Goal: Information Seeking & Learning: Check status

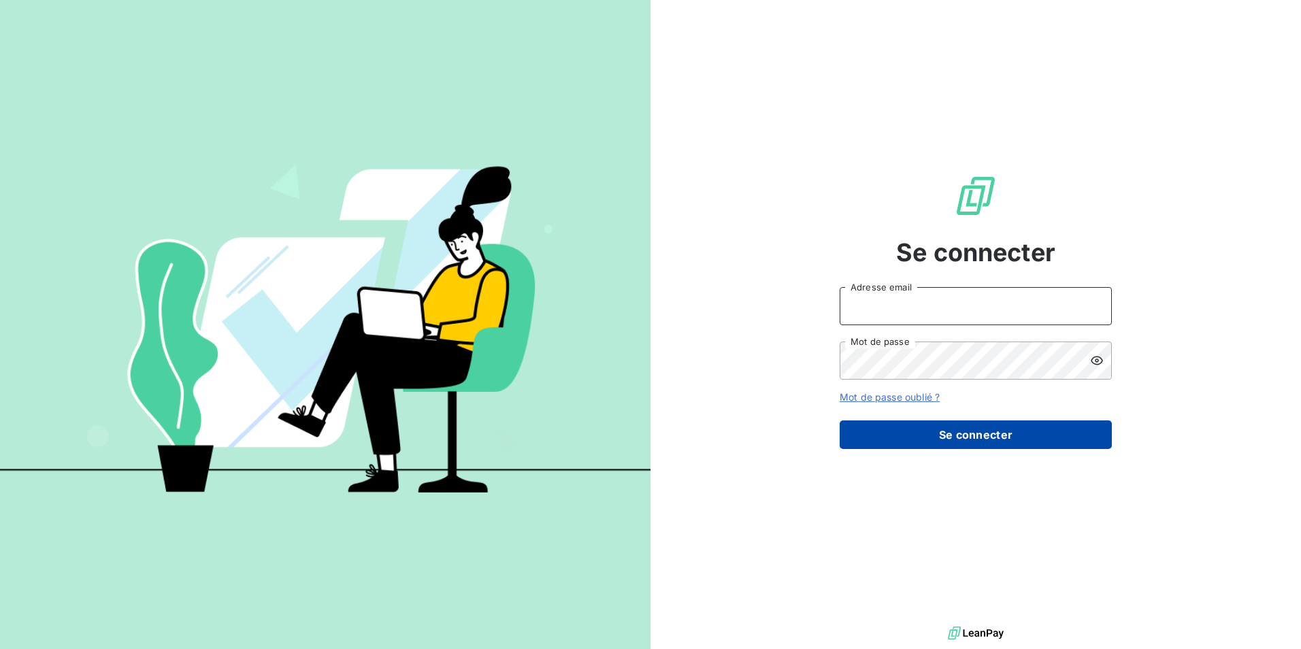
type input "[EMAIL_ADDRESS][DOMAIN_NAME]"
click at [982, 442] on button "Se connecter" at bounding box center [975, 434] width 272 height 29
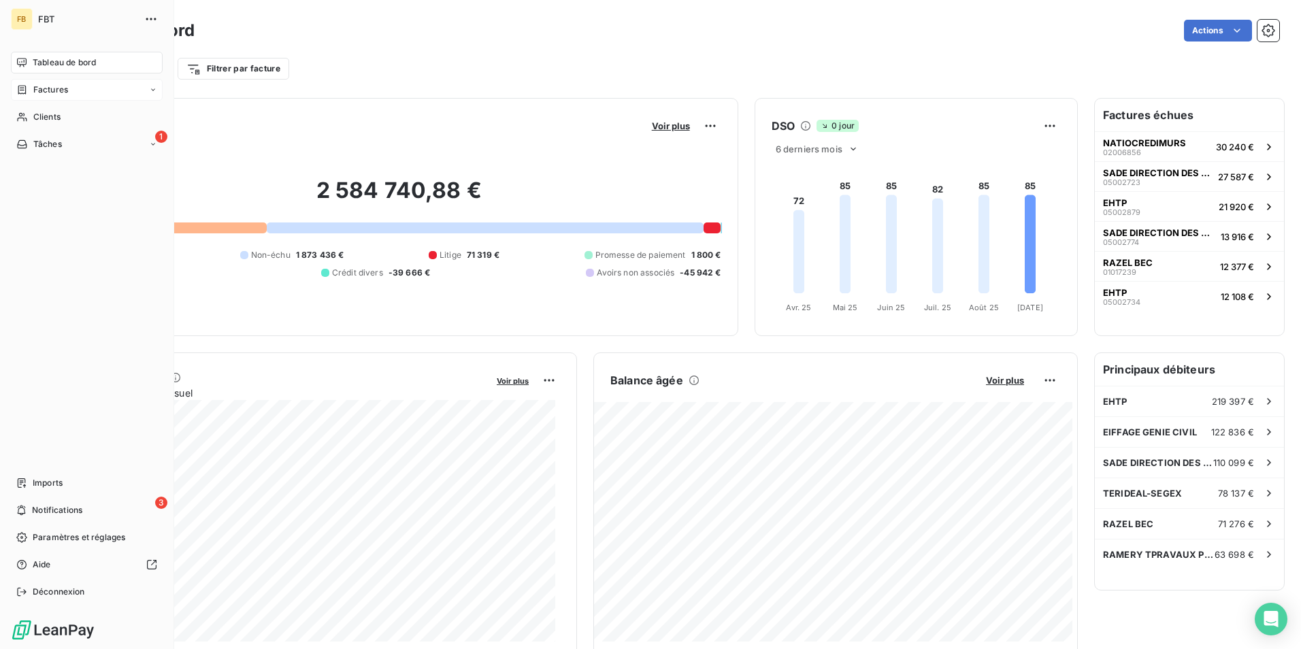
click at [52, 89] on span "Factures" at bounding box center [50, 90] width 35 height 12
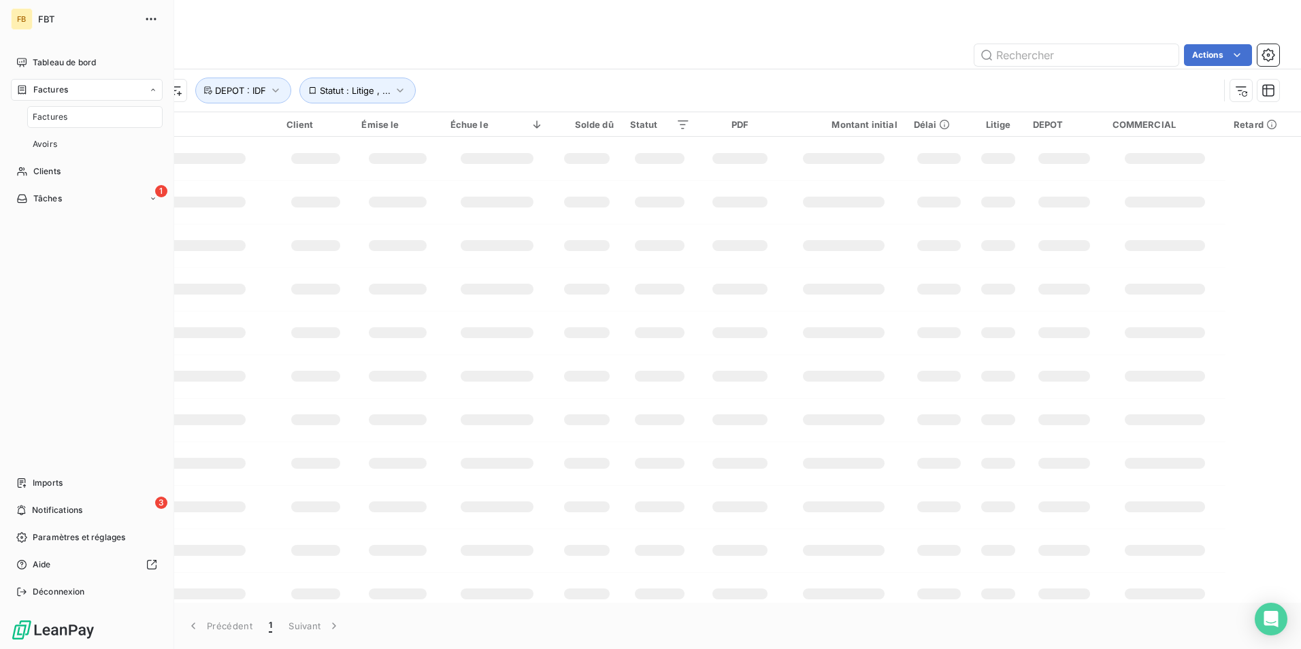
click at [52, 111] on span "Factures" at bounding box center [50, 117] width 35 height 12
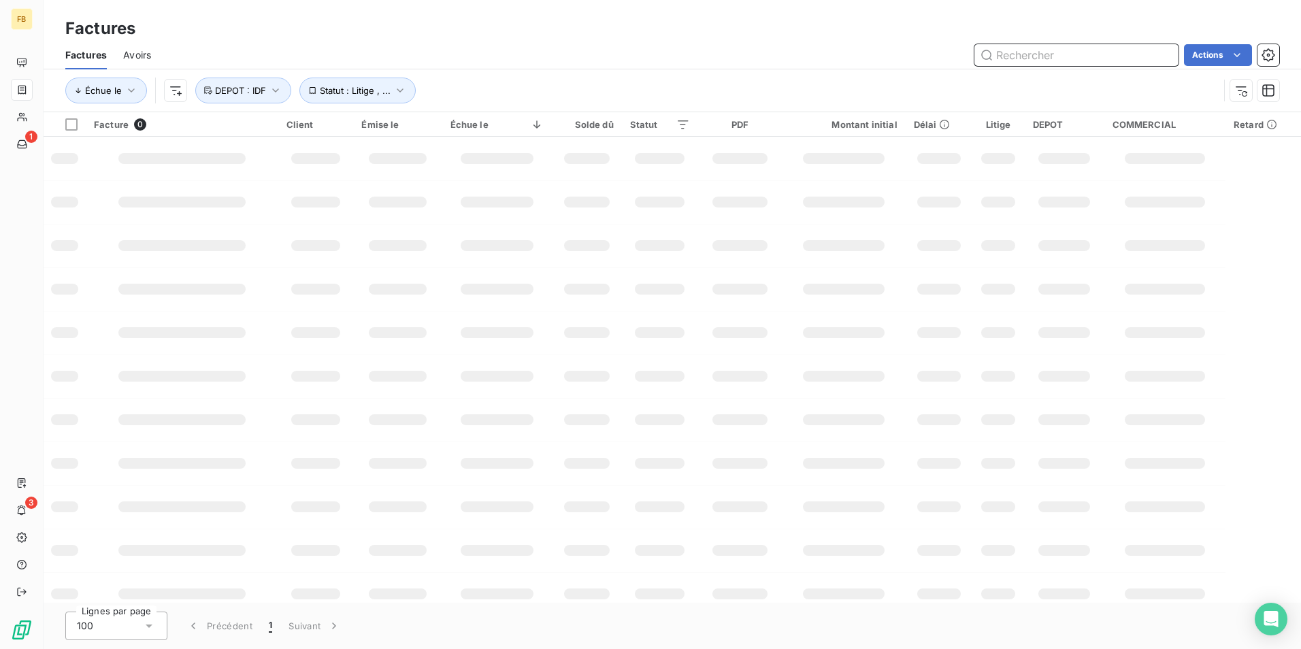
click at [1021, 59] on input "text" at bounding box center [1076, 55] width 204 height 22
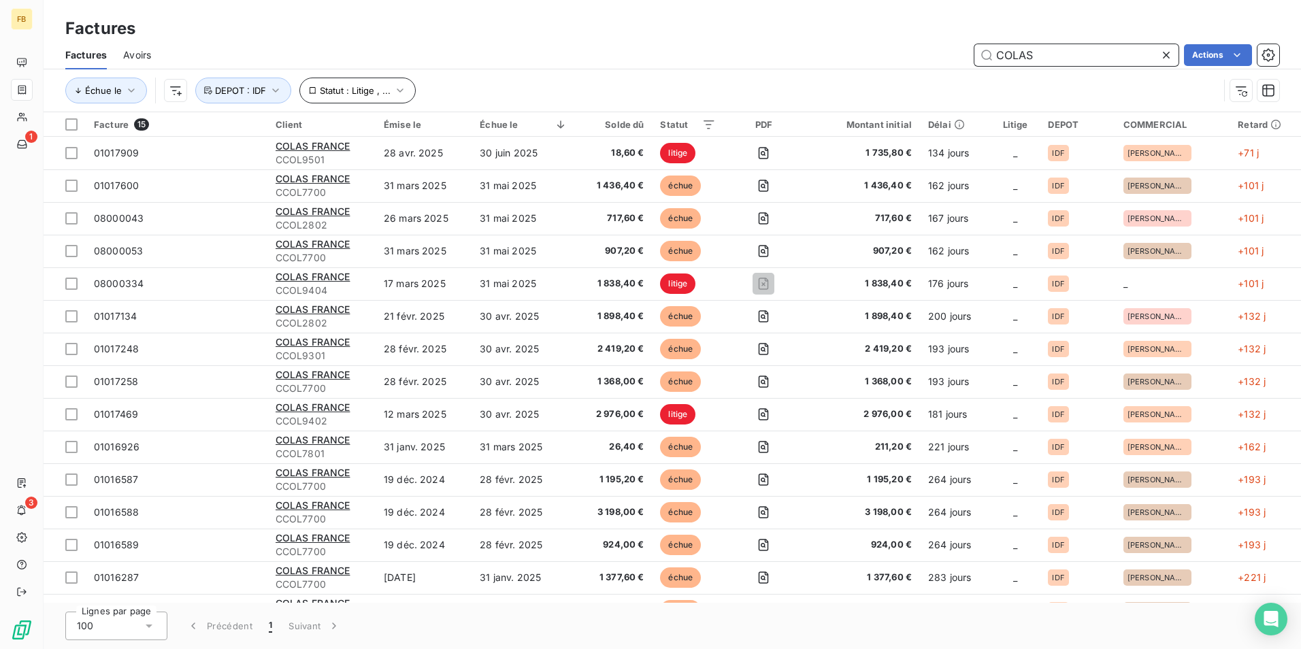
type input "COLAS"
click at [400, 91] on icon "button" at bounding box center [400, 91] width 14 height 14
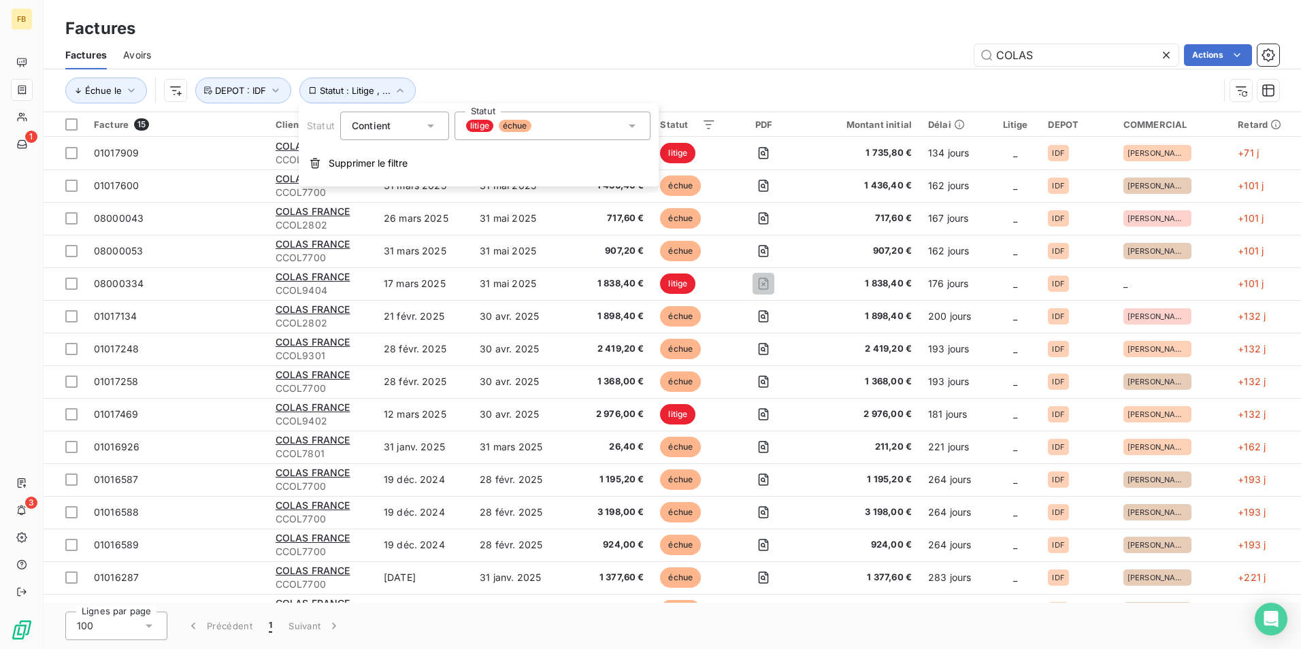
click at [631, 127] on icon at bounding box center [632, 126] width 14 height 14
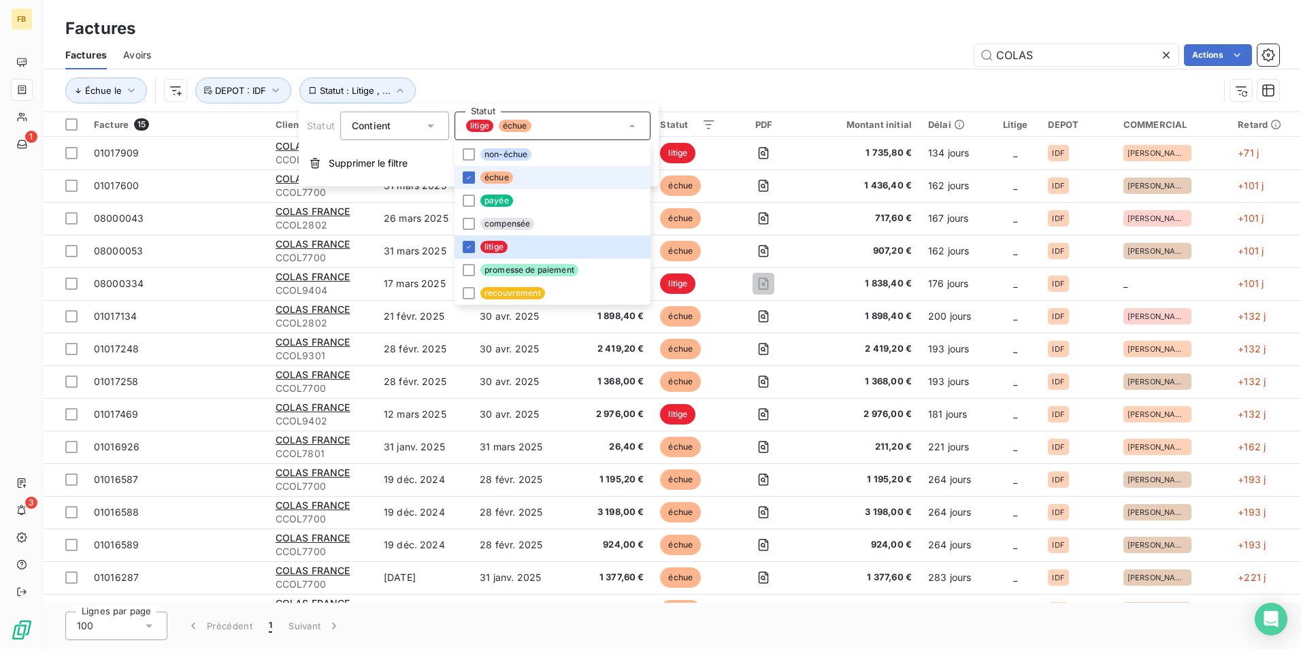
click at [463, 169] on li "échue" at bounding box center [552, 177] width 196 height 23
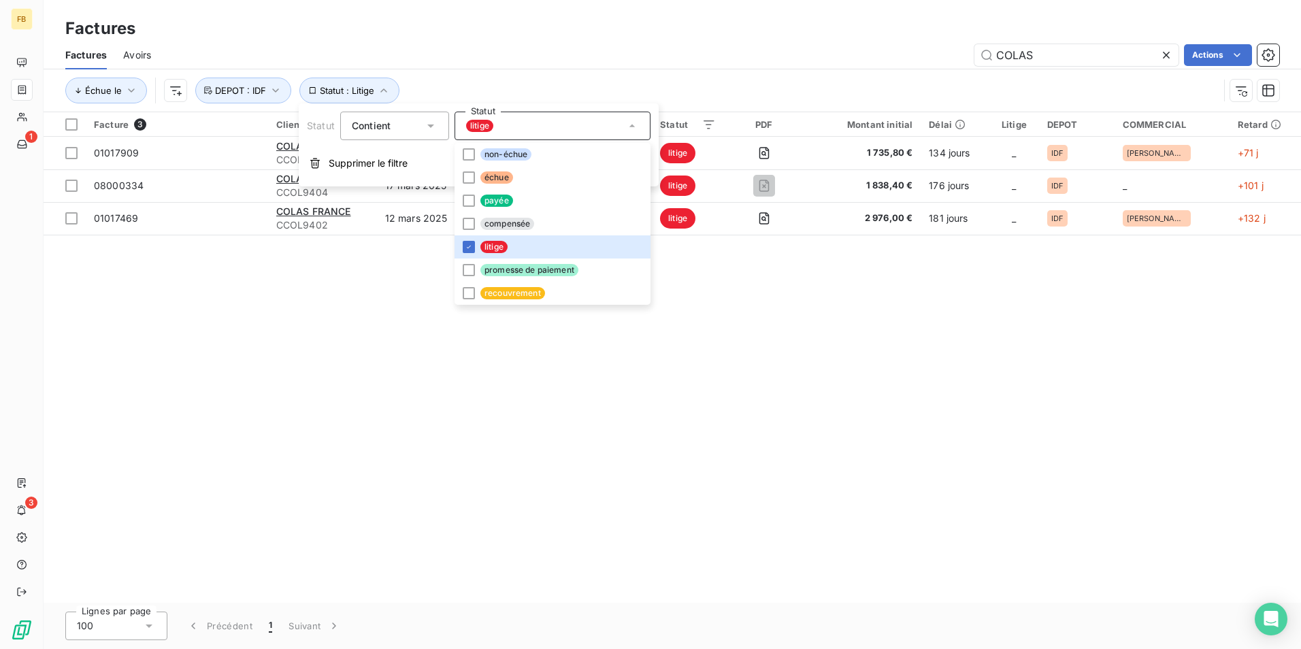
click at [222, 404] on div "Facture 3 Client Émise le Échue le Solde dû Statut PDF Montant initial Délai Li…" at bounding box center [672, 357] width 1257 height 490
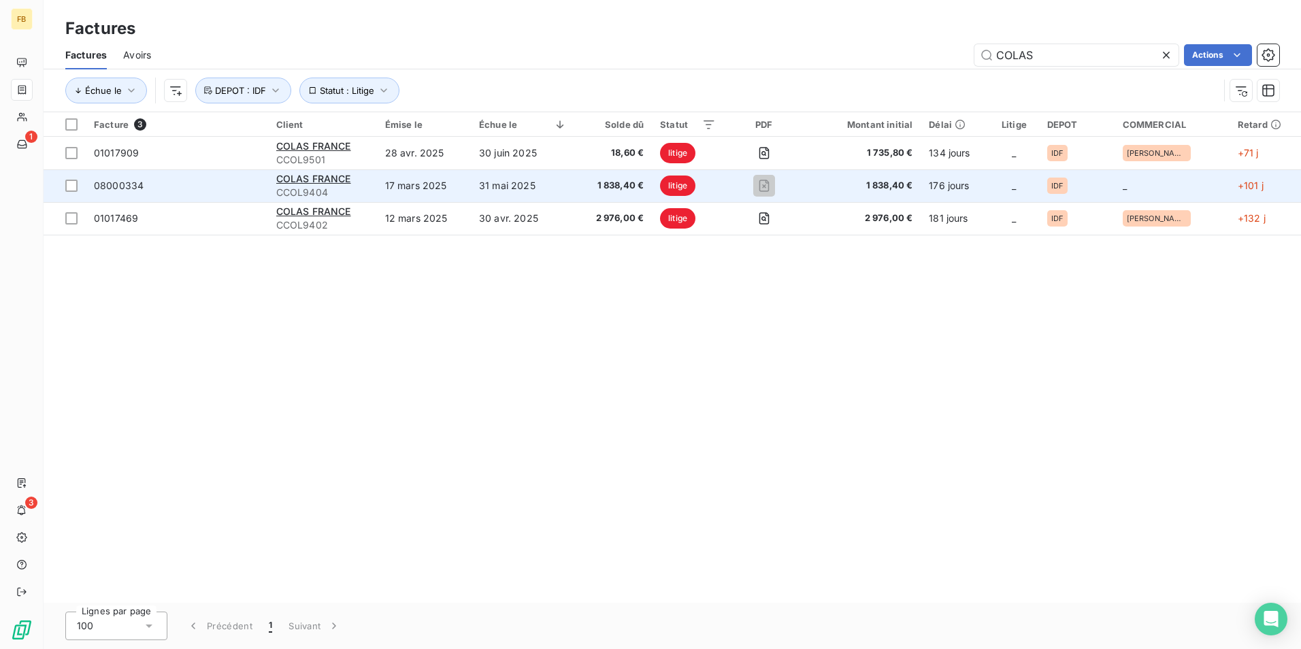
click at [139, 186] on span "08000334" at bounding box center [119, 186] width 50 height 12
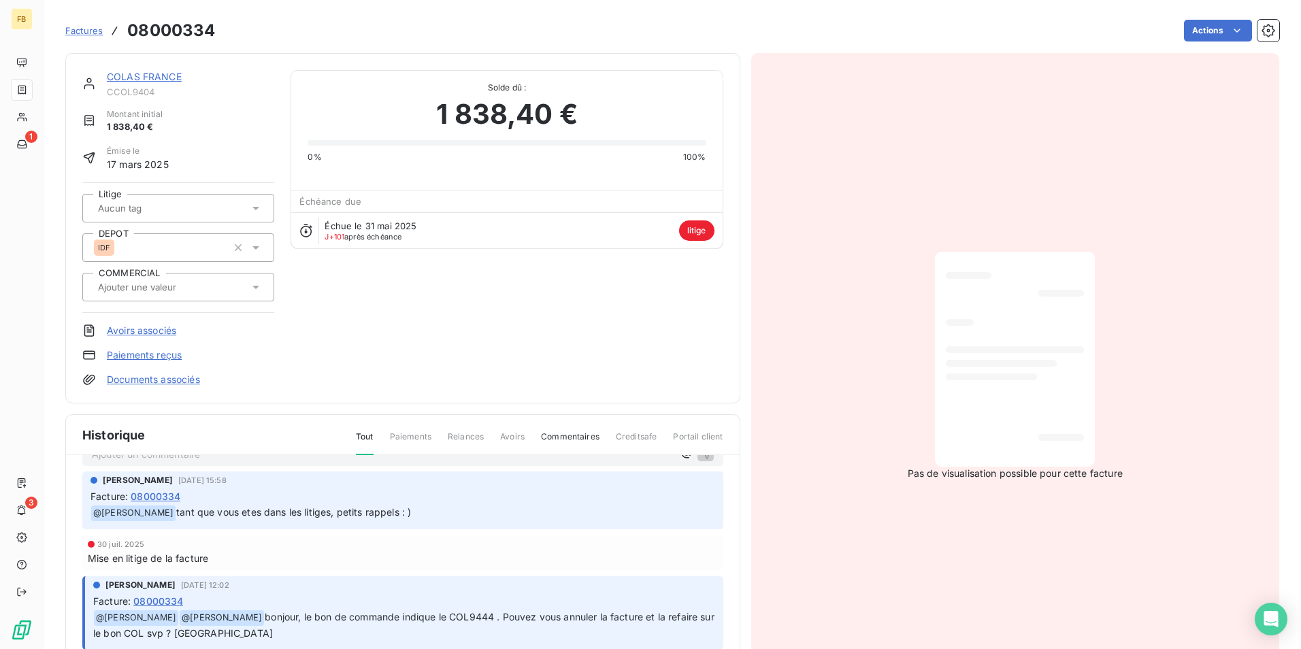
scroll to position [48, 0]
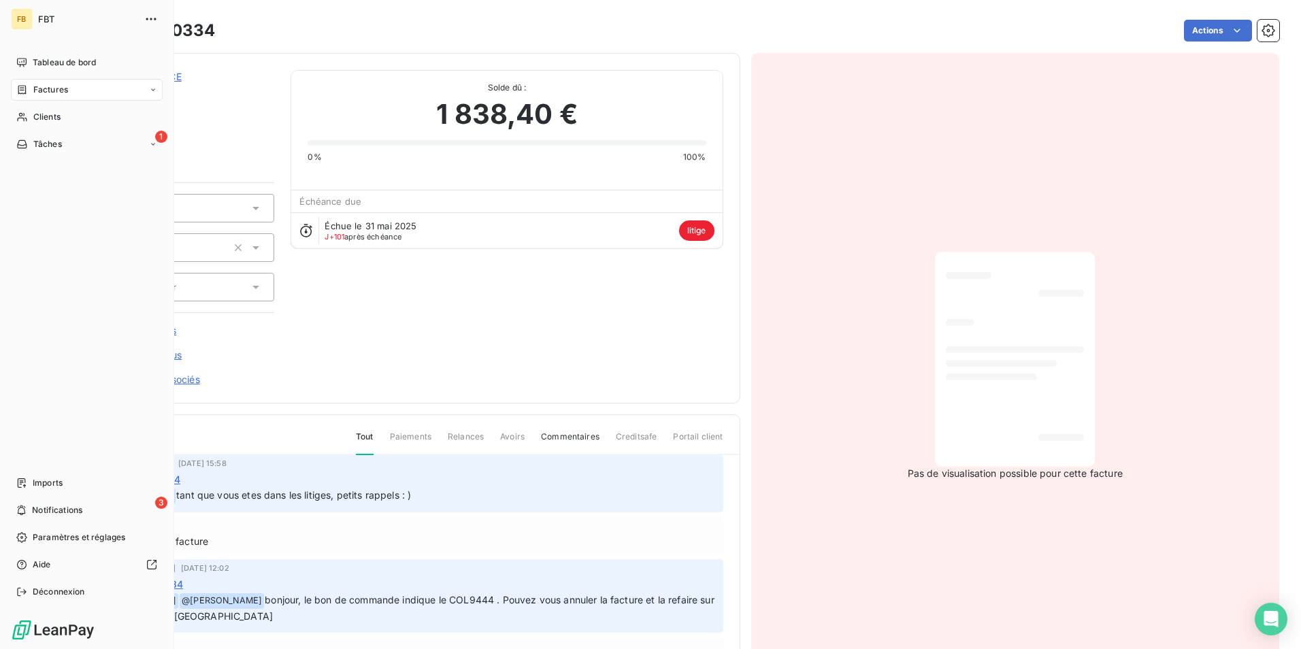
click at [98, 93] on div "Factures" at bounding box center [87, 90] width 152 height 22
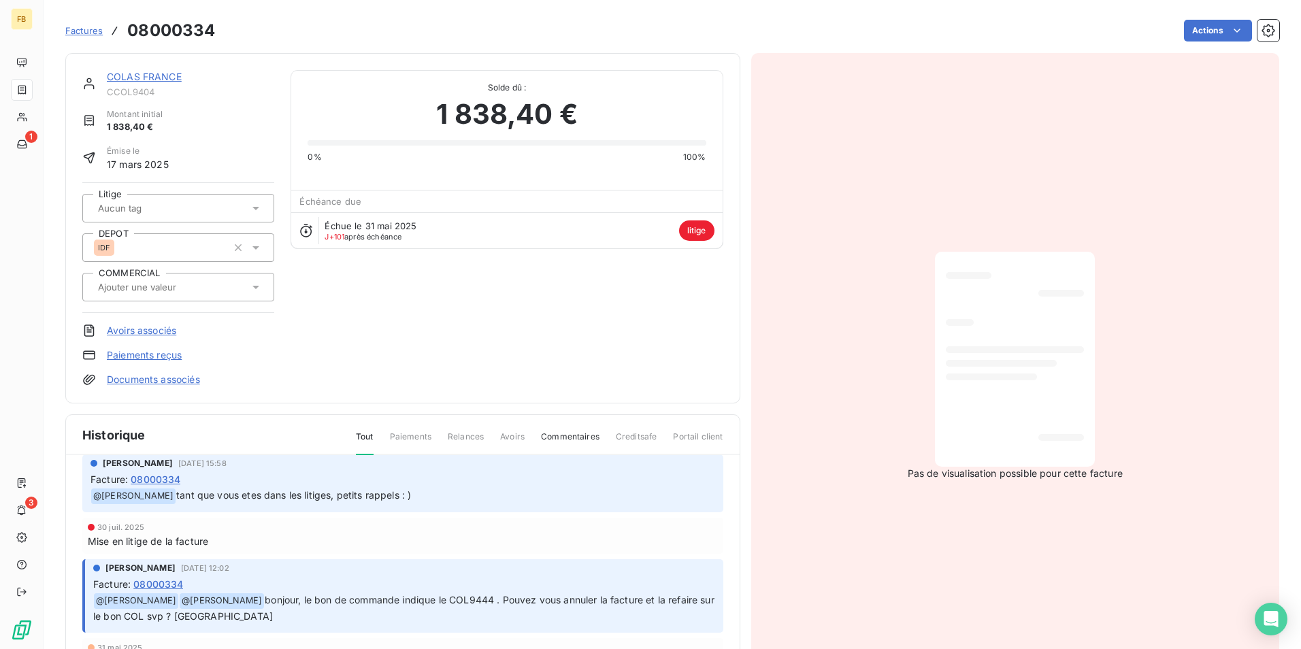
click at [167, 80] on link "COLAS FRANCE" at bounding box center [144, 77] width 75 height 12
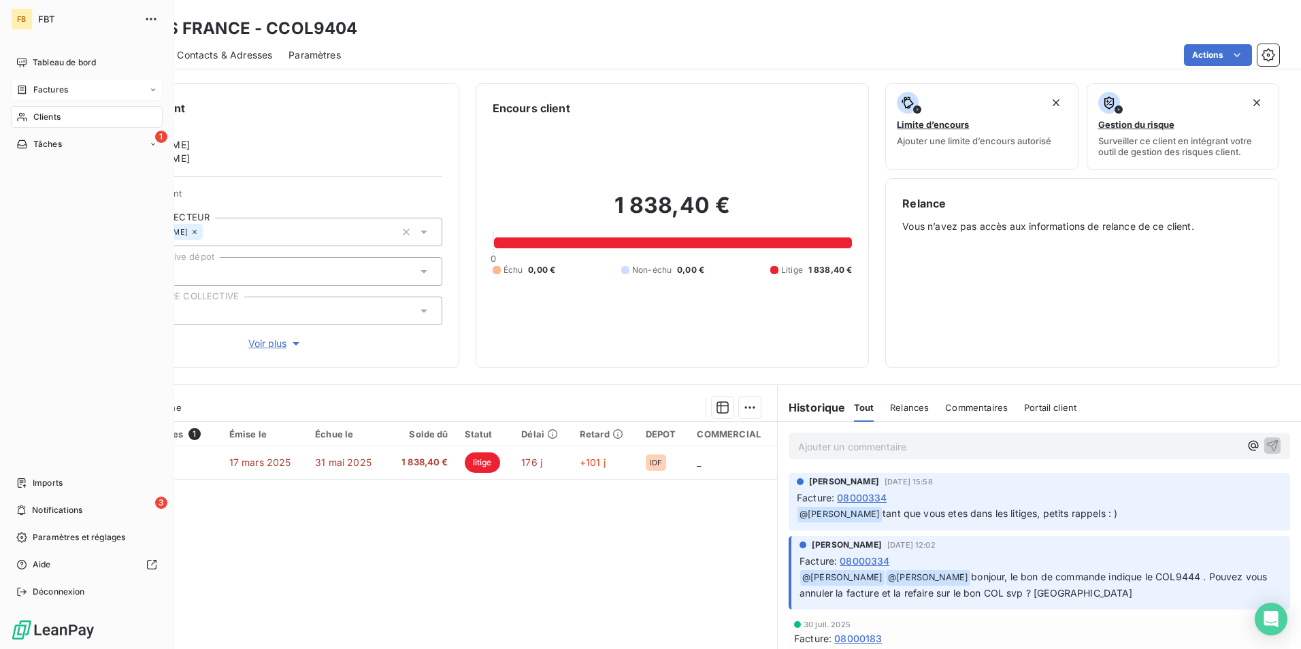
click at [32, 90] on div "Factures" at bounding box center [42, 90] width 52 height 12
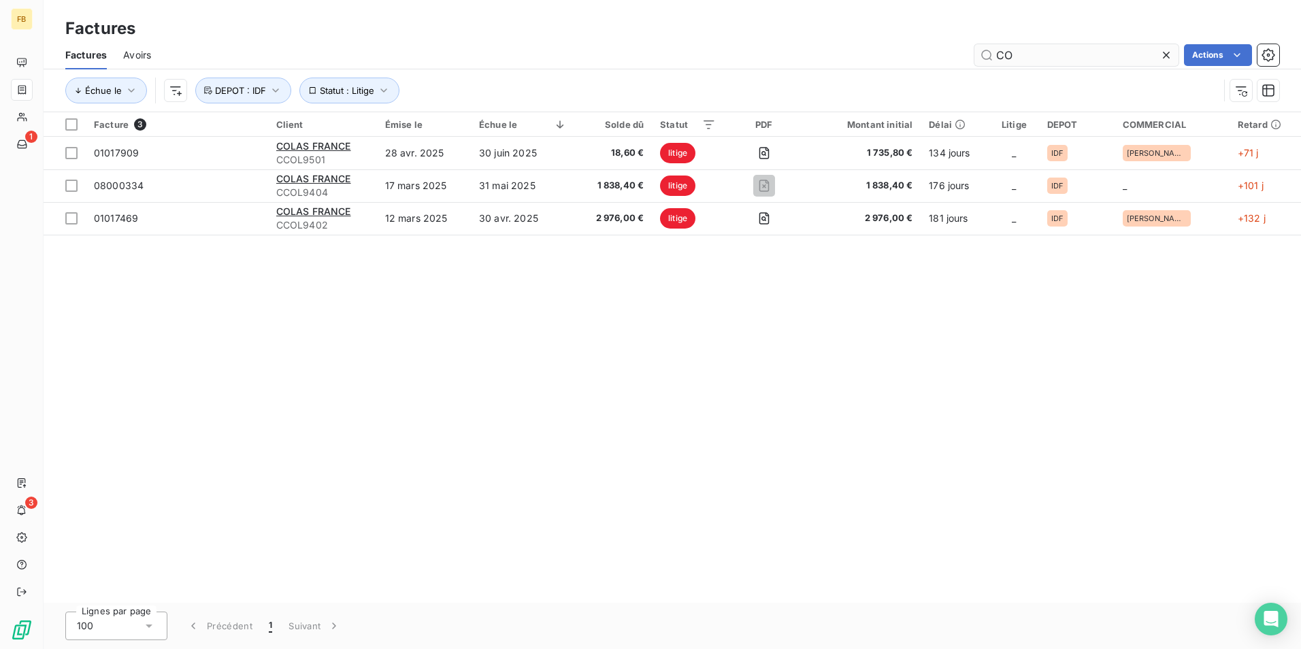
type input "C"
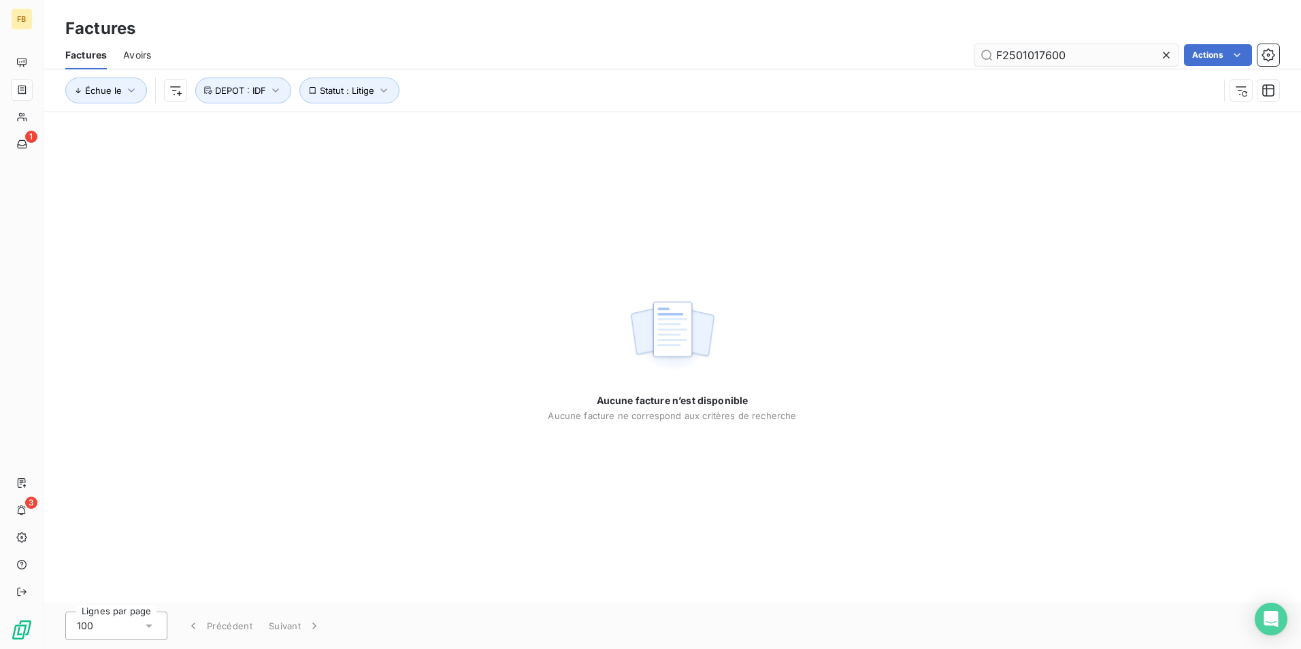
click at [993, 57] on input "F2501017600" at bounding box center [1076, 55] width 204 height 22
type input "2501017600"
click at [378, 97] on button "Statut : Litige" at bounding box center [349, 91] width 100 height 26
click at [512, 133] on div "litige" at bounding box center [552, 126] width 196 height 29
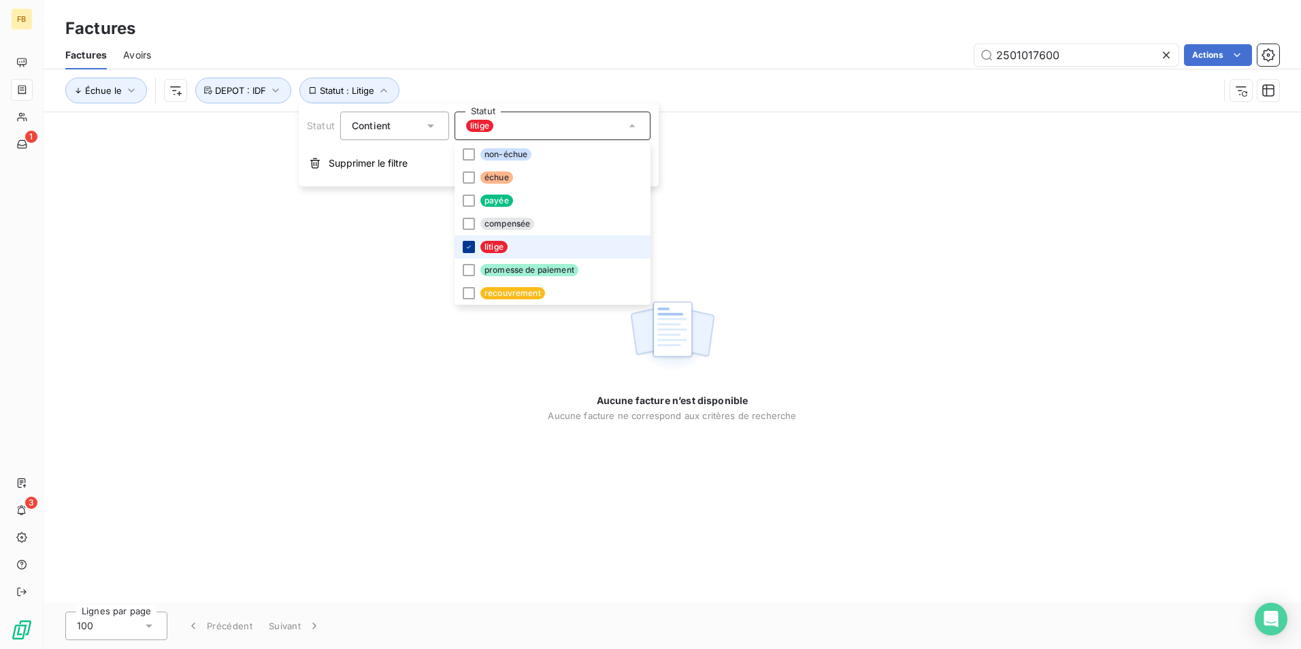
click at [463, 243] on div at bounding box center [469, 247] width 12 height 12
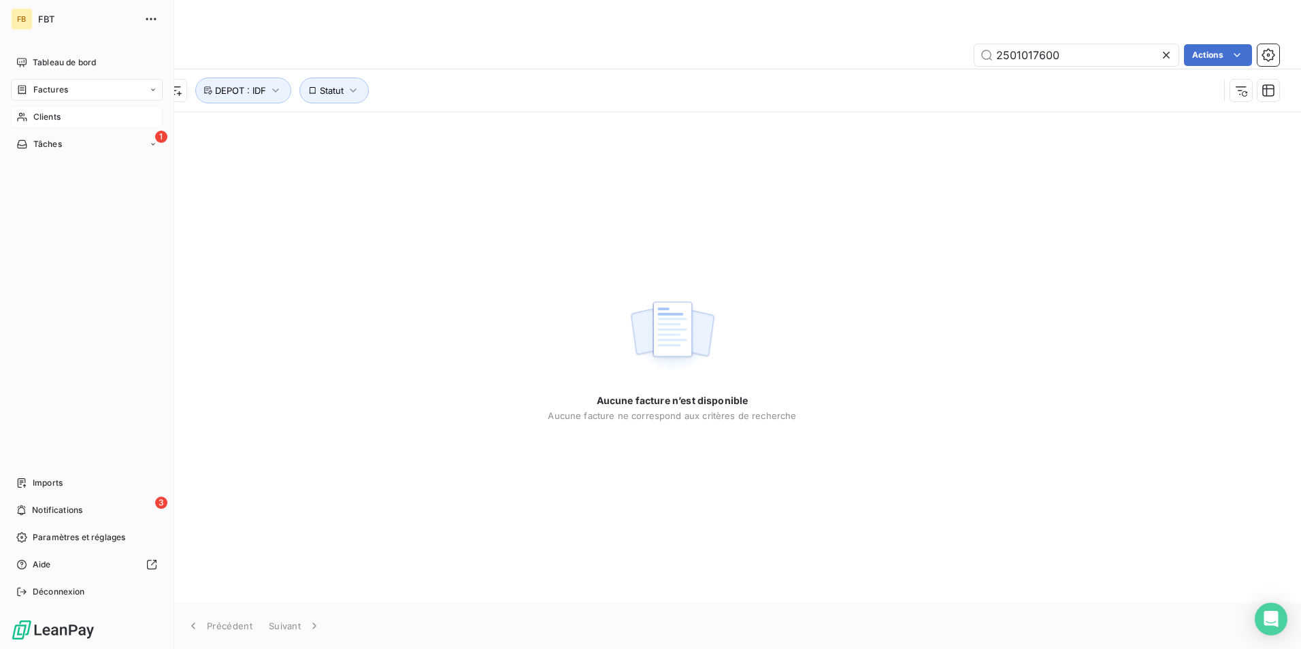
click at [37, 112] on span "Clients" at bounding box center [46, 117] width 27 height 12
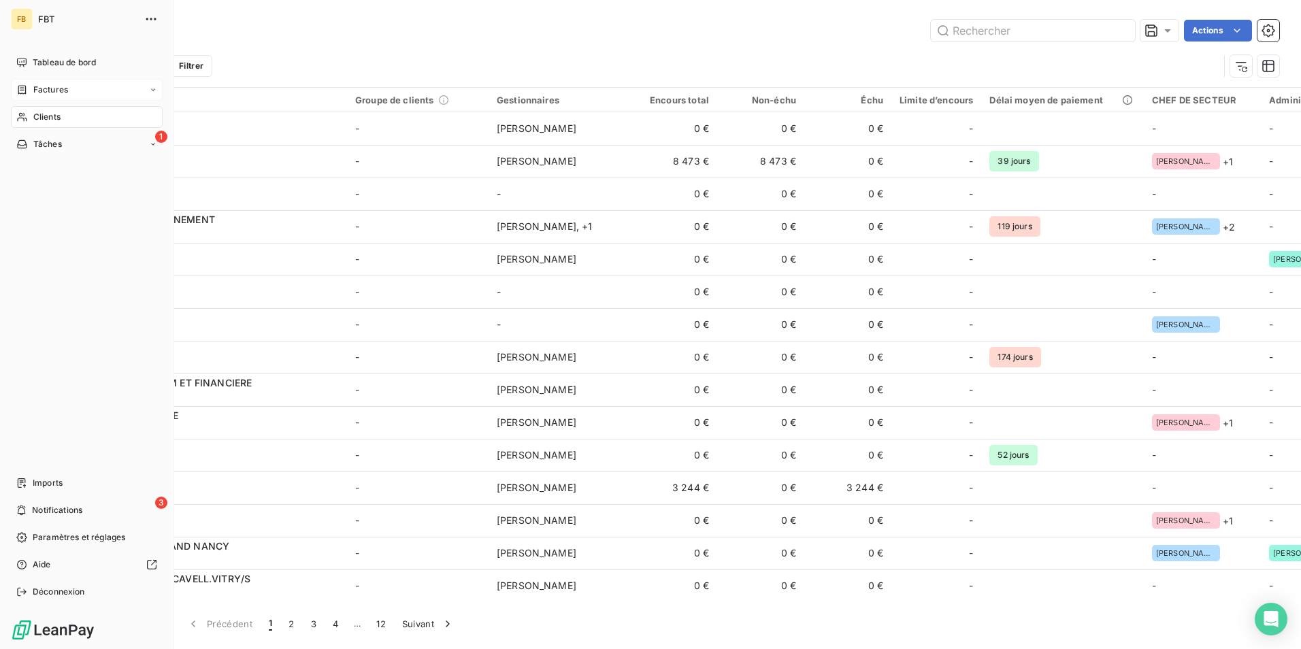
click at [41, 86] on span "Factures" at bounding box center [50, 90] width 35 height 12
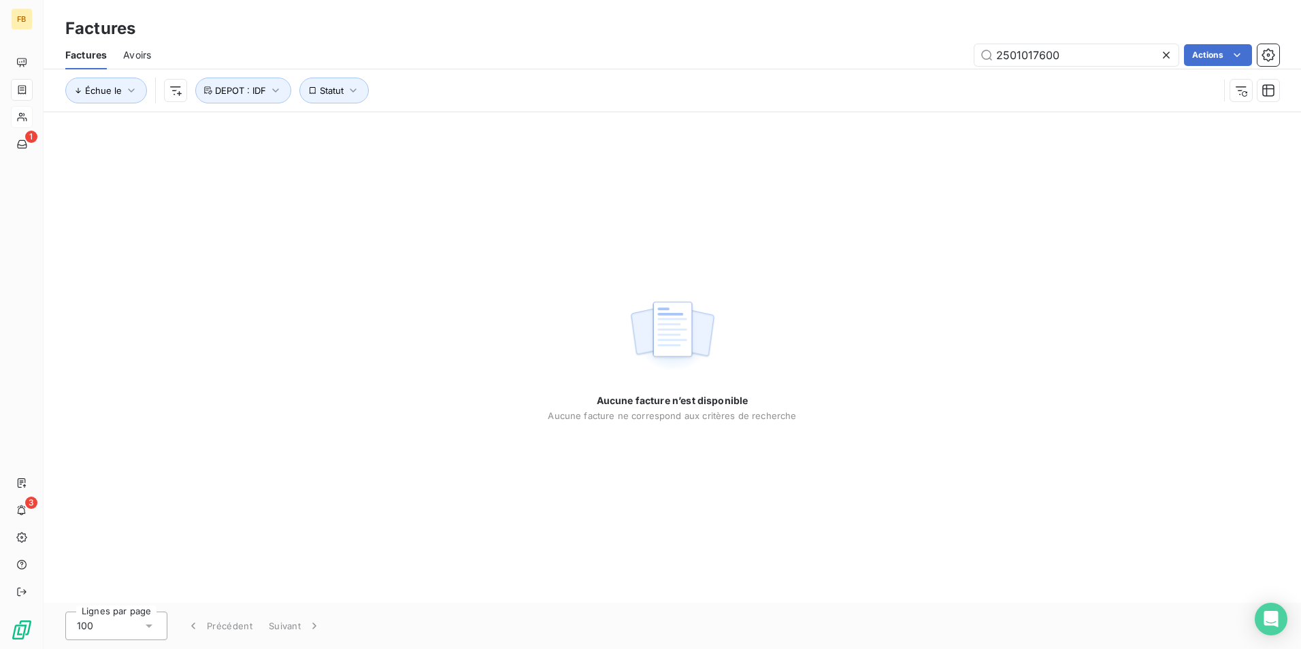
click at [1166, 54] on icon at bounding box center [1166, 55] width 7 height 7
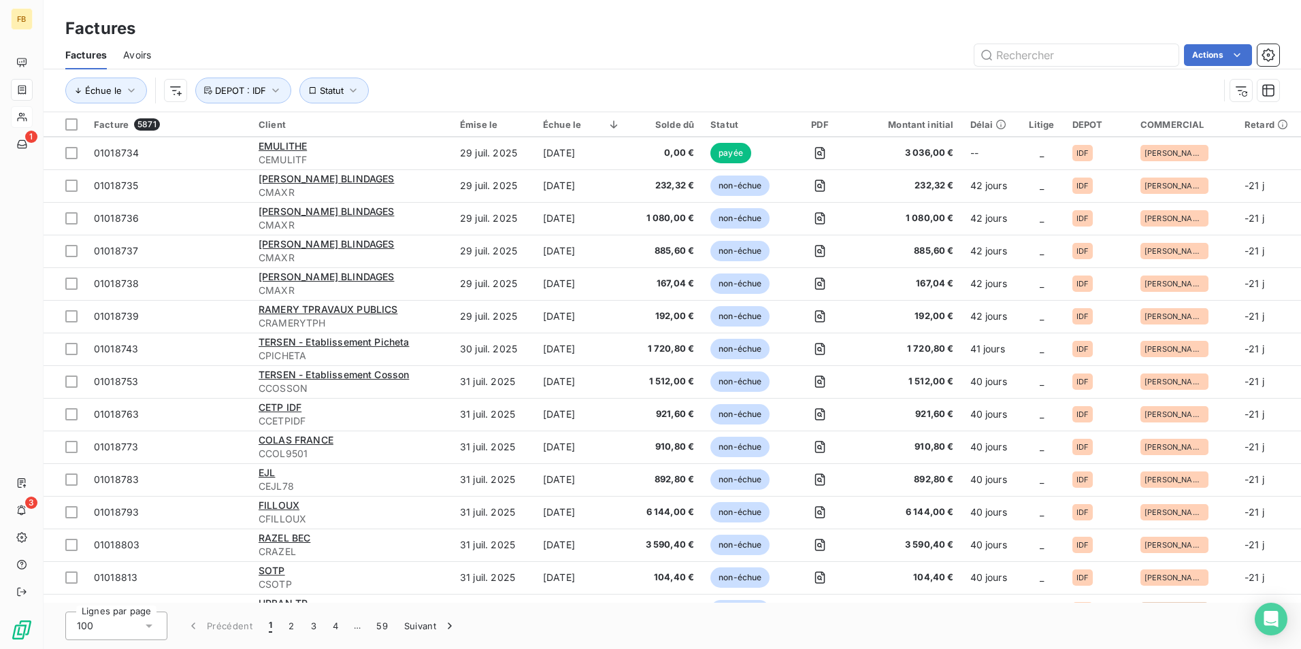
scroll to position [204, 0]
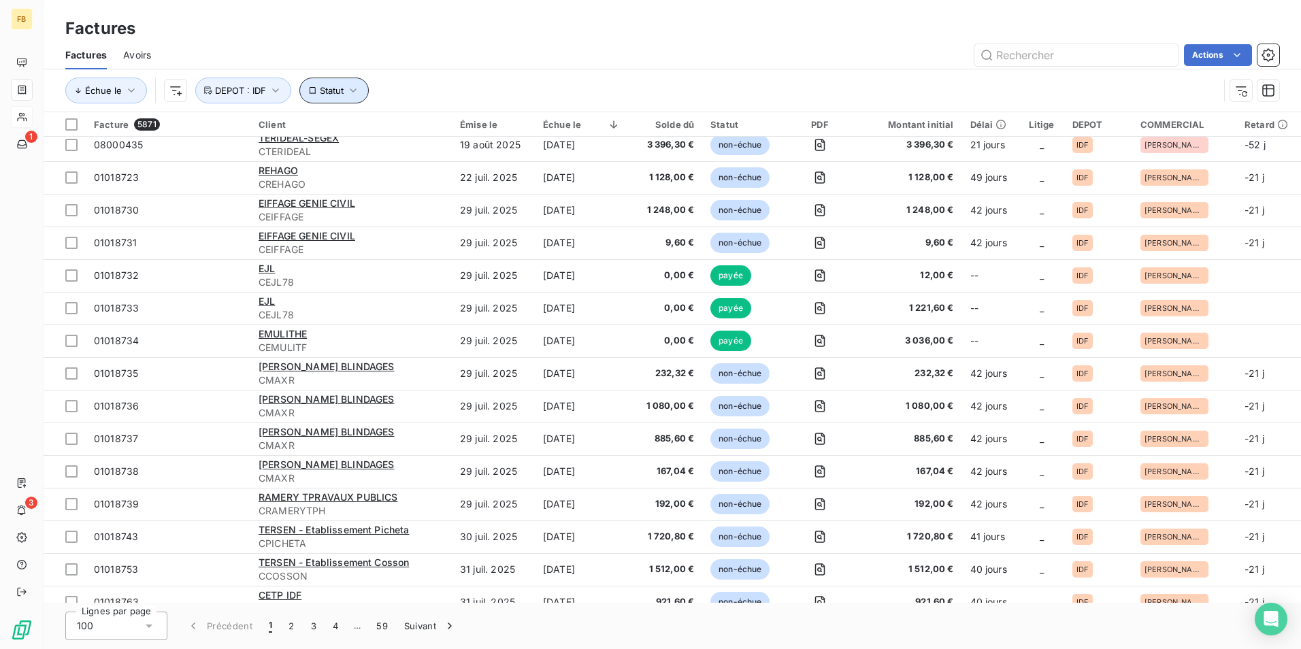
click at [353, 91] on icon "button" at bounding box center [353, 90] width 6 height 4
click at [520, 128] on div at bounding box center [552, 126] width 196 height 29
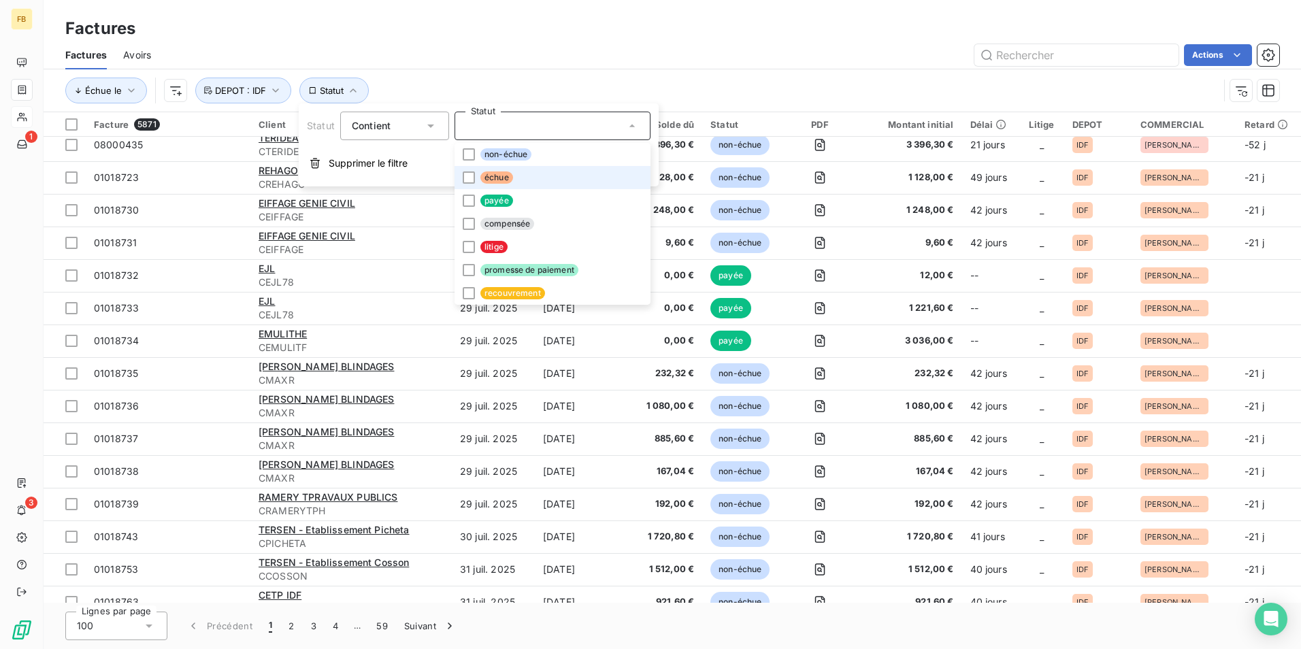
click at [496, 181] on span "échue" at bounding box center [496, 177] width 33 height 12
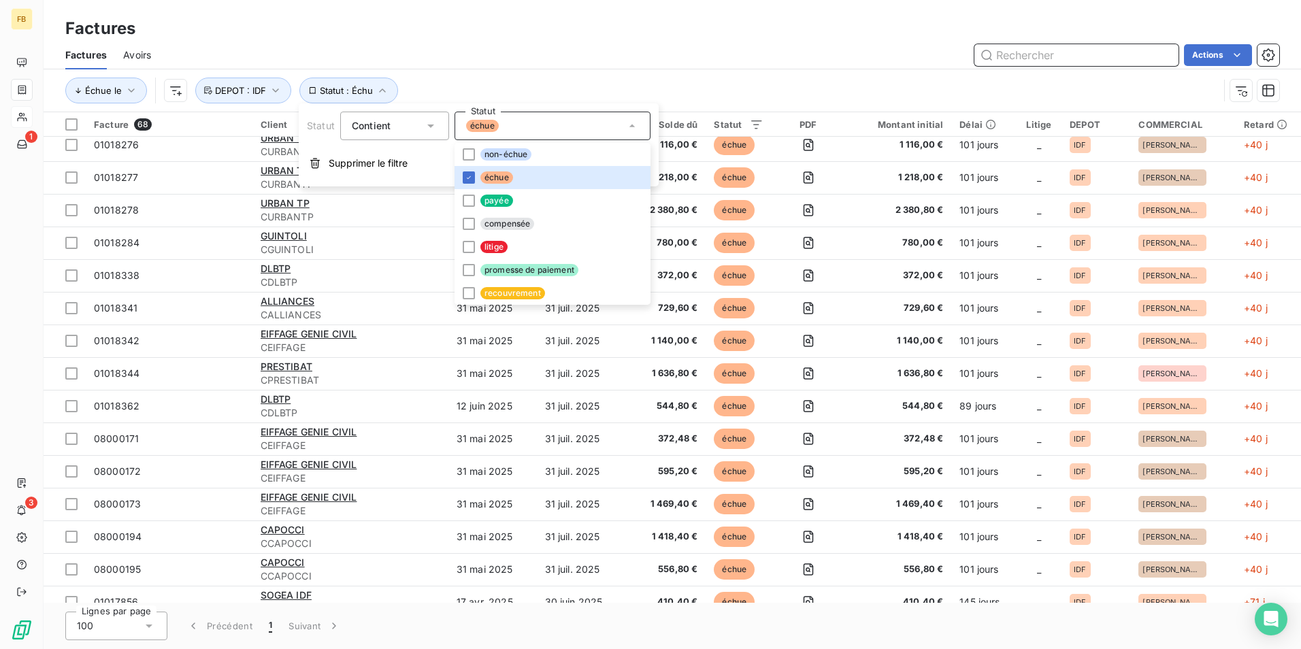
click at [1010, 59] on input "text" at bounding box center [1076, 55] width 204 height 22
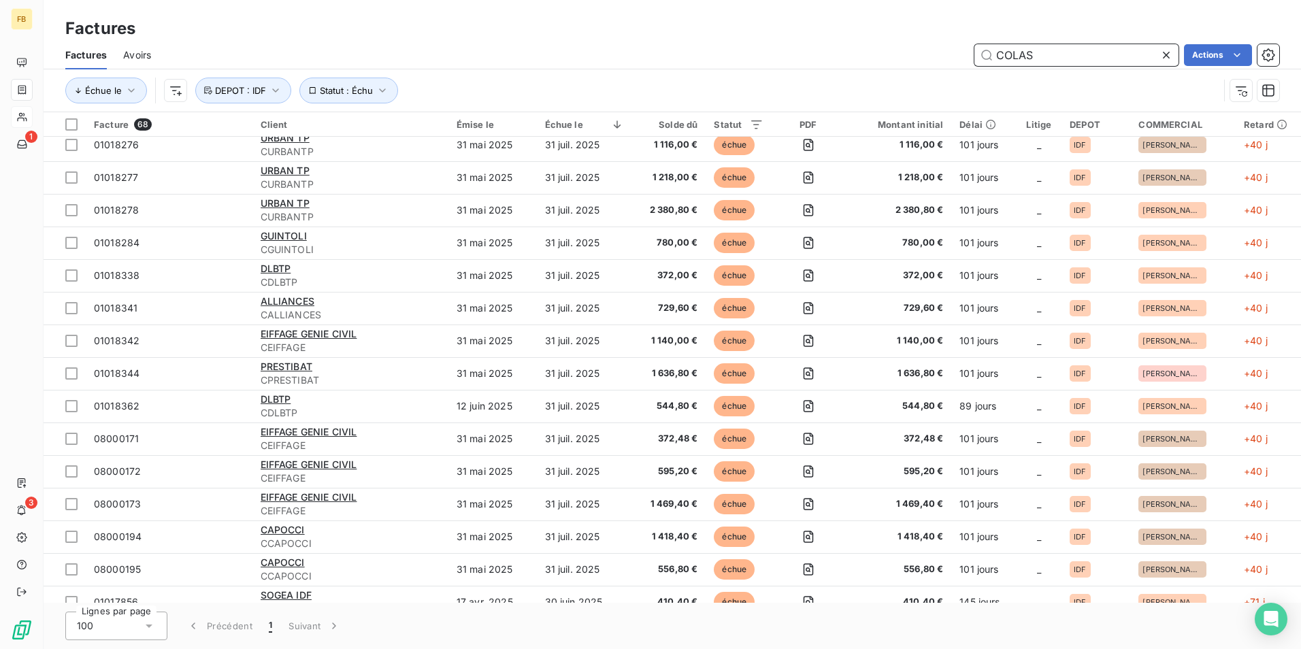
type input "COLAS"
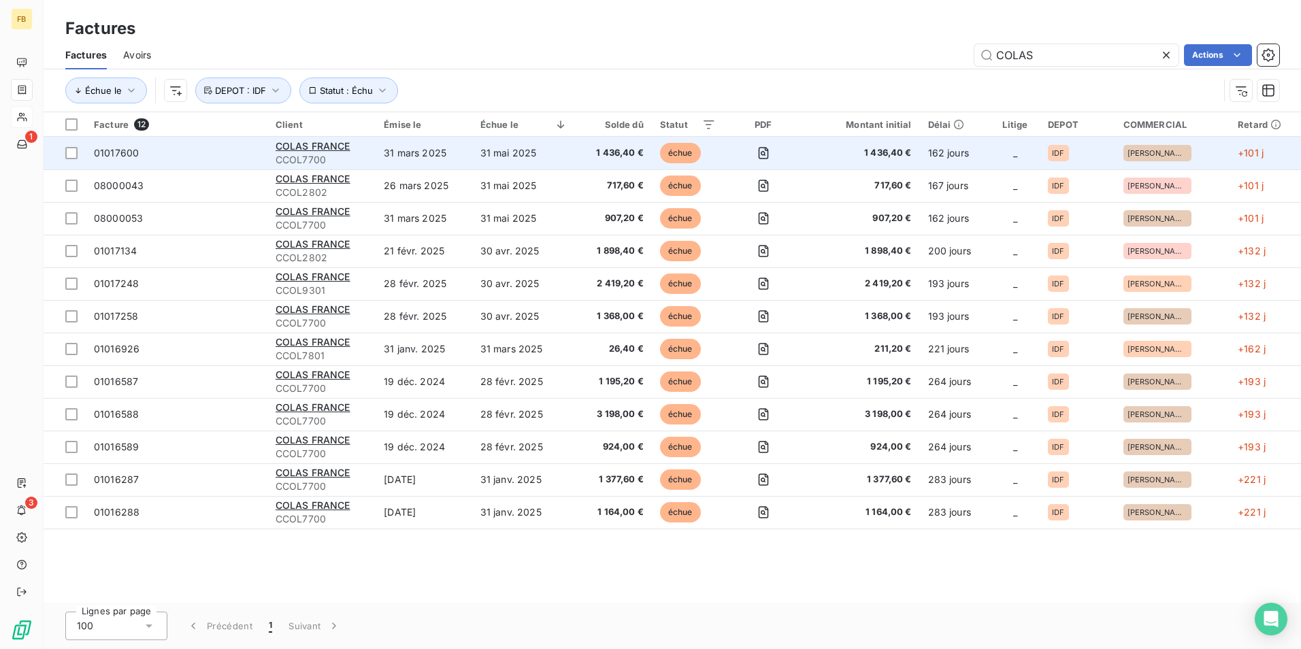
click at [386, 150] on td "31 mars 2025" at bounding box center [424, 153] width 97 height 33
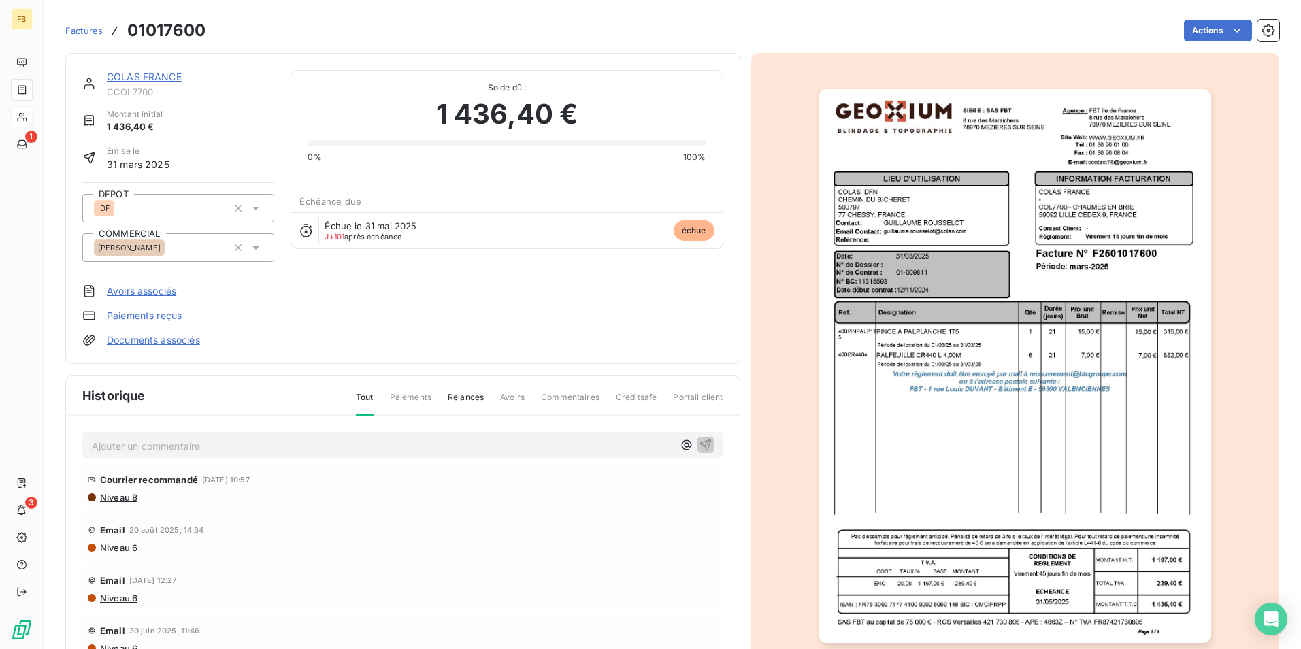
click at [276, 449] on p "Ajouter un commentaire ﻿" at bounding box center [382, 445] width 581 height 17
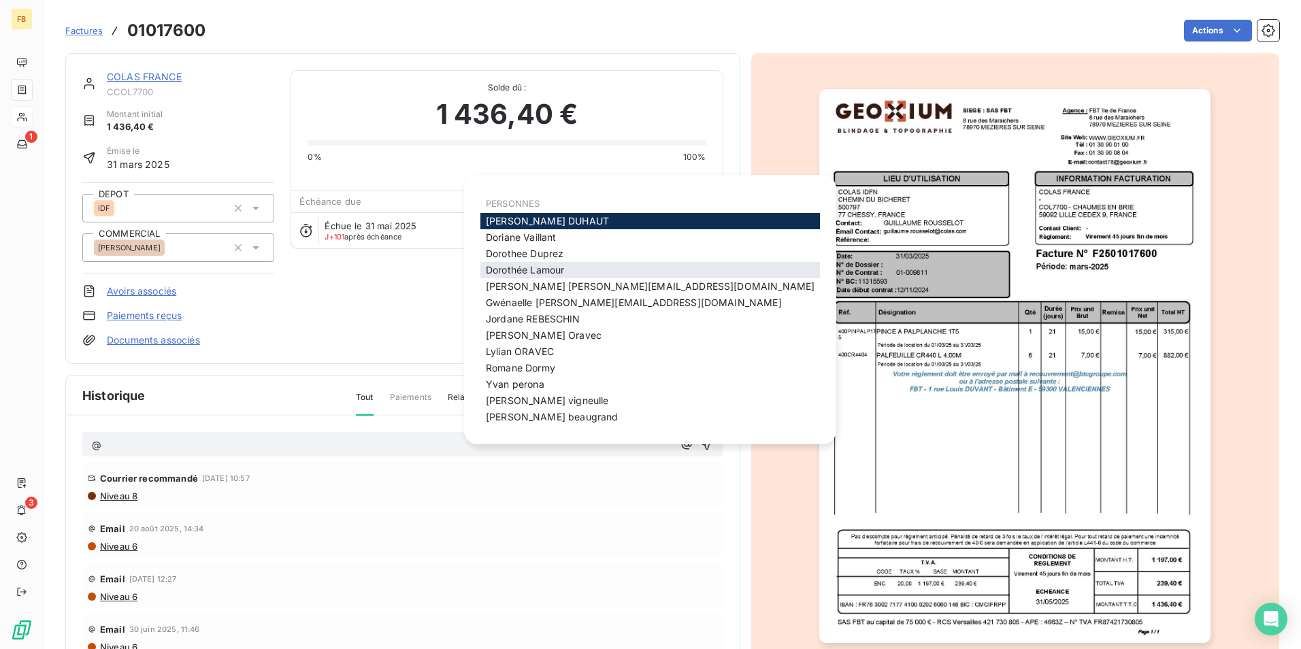
click at [493, 270] on span "[PERSON_NAME]" at bounding box center [525, 270] width 78 height 12
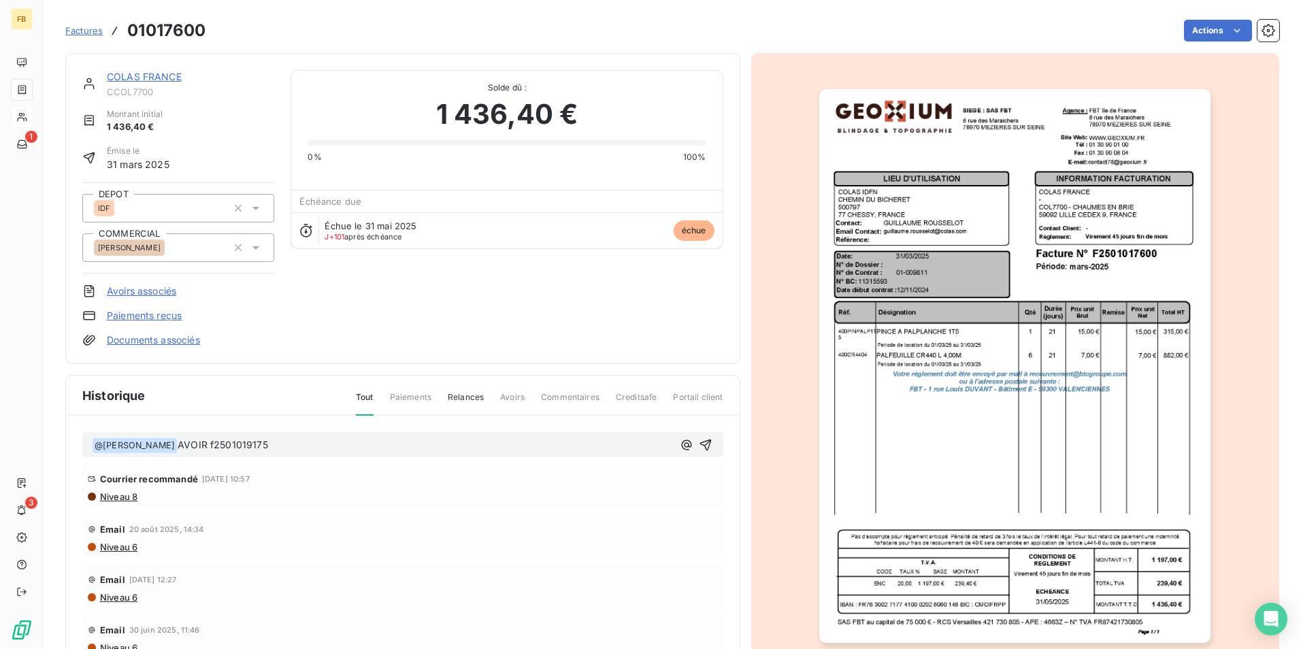
click at [211, 446] on span "AVOIR f2501019175" at bounding box center [223, 445] width 90 height 12
click at [292, 447] on p "﻿ @ [PERSON_NAME] ﻿ AVOIR F2501019175" at bounding box center [382, 445] width 581 height 16
click at [207, 441] on span "AVOIR F2501019175" at bounding box center [224, 445] width 93 height 12
click at [699, 442] on icon "button" at bounding box center [705, 445] width 12 height 12
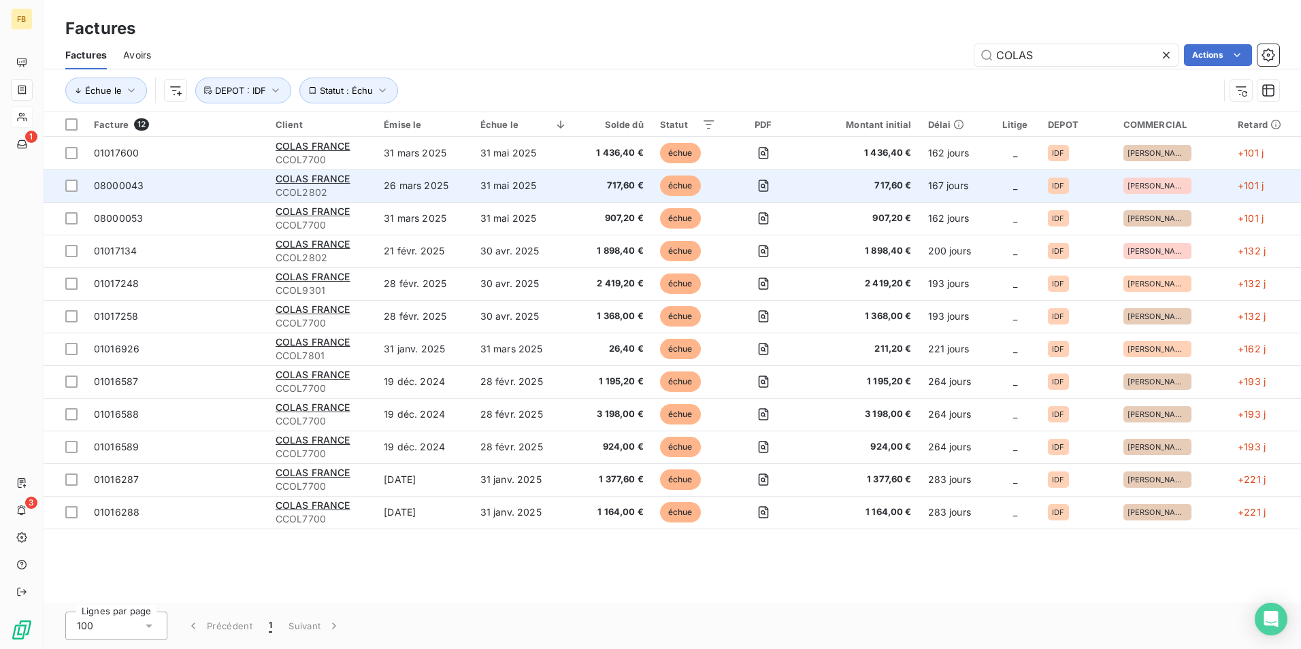
click at [349, 186] on span "CCOL2802" at bounding box center [322, 193] width 92 height 14
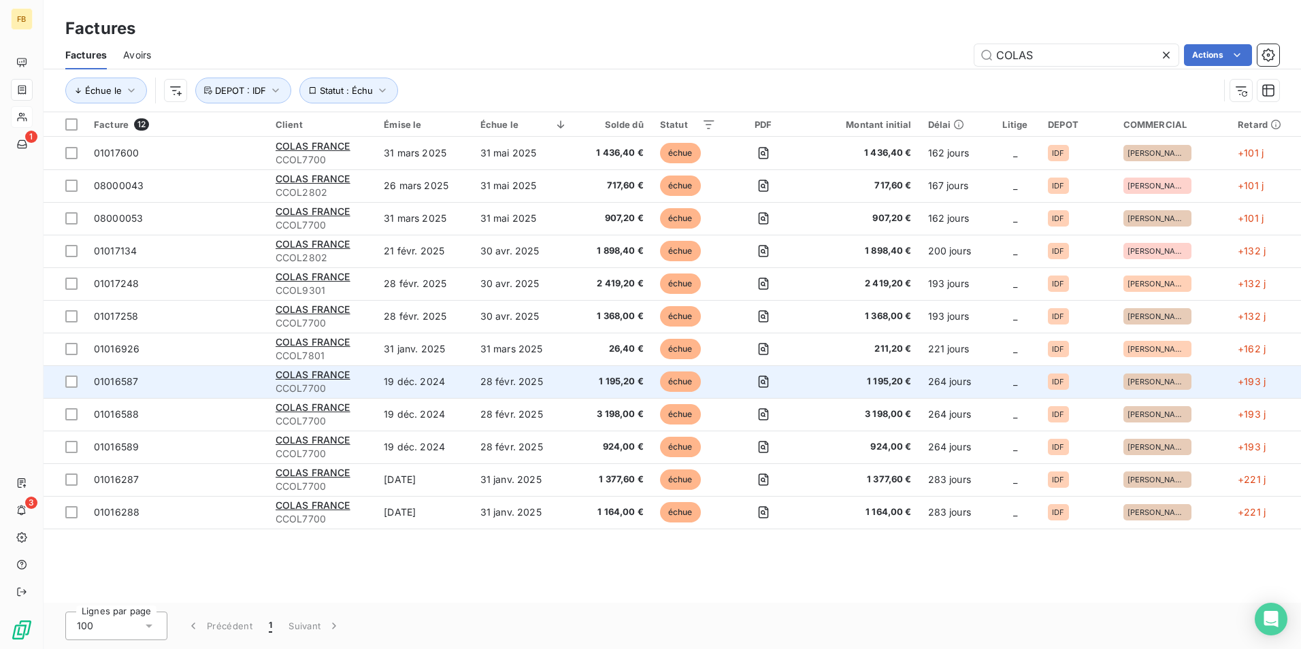
click at [447, 388] on td "19 déc. 2024" at bounding box center [424, 381] width 97 height 33
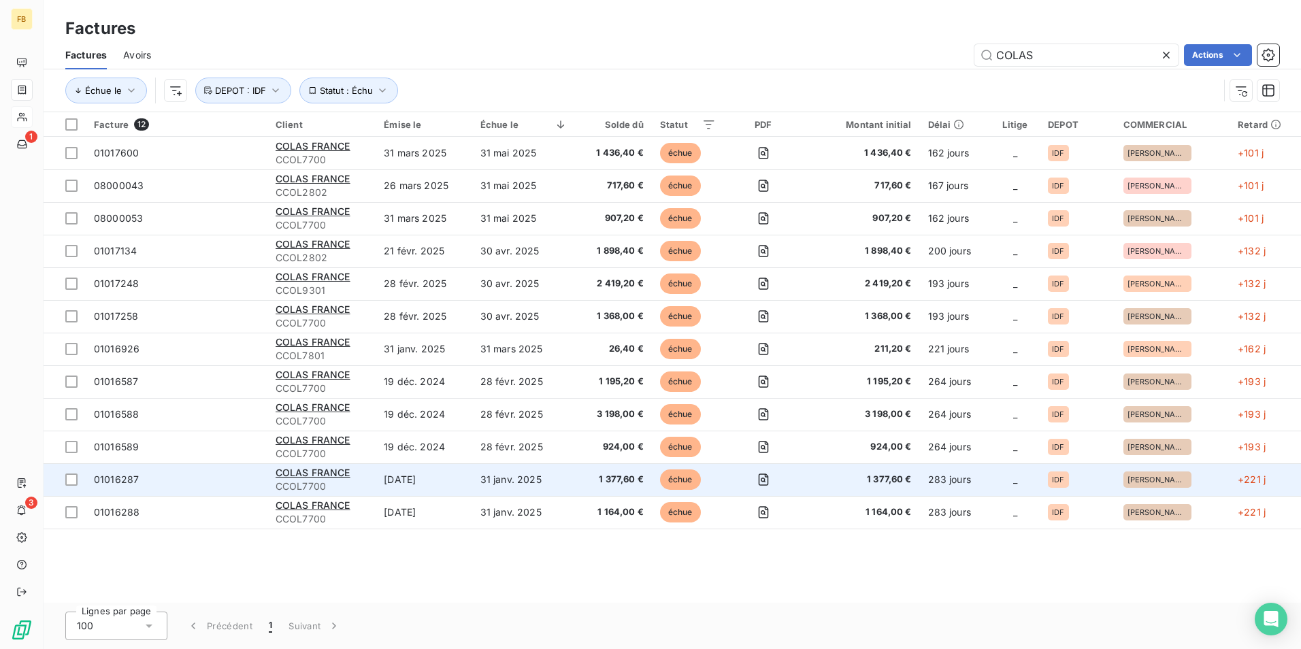
click at [335, 483] on span "CCOL7700" at bounding box center [322, 487] width 92 height 14
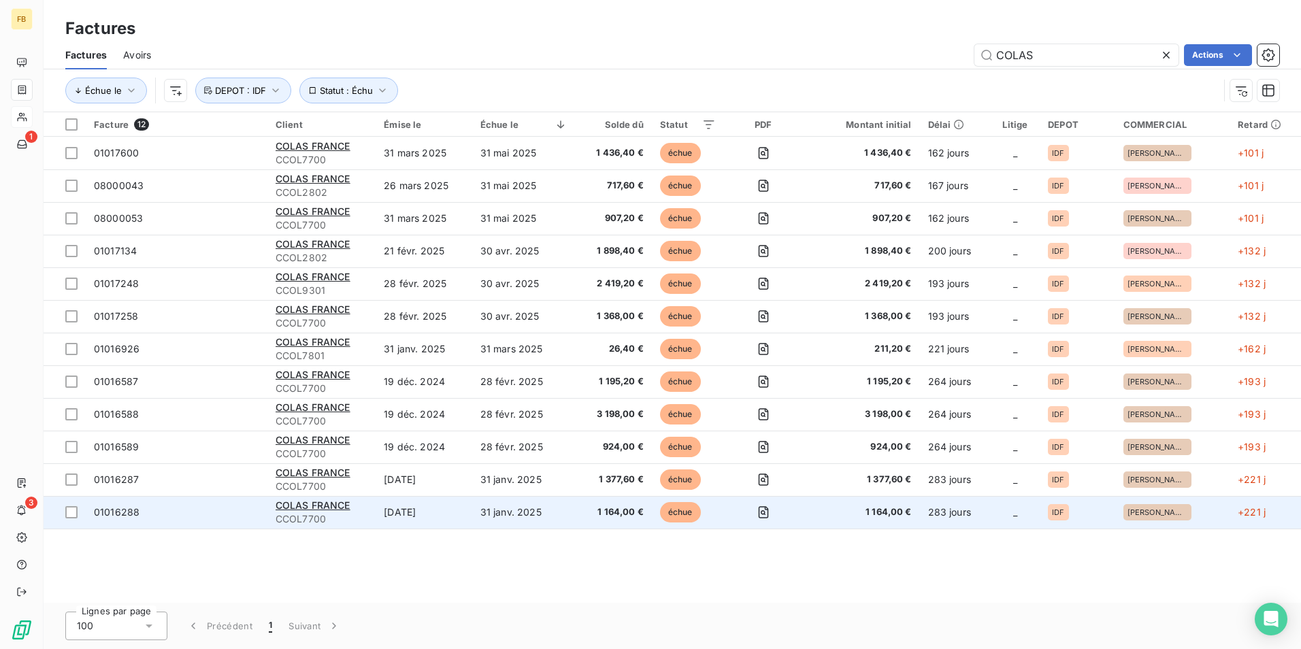
click at [221, 516] on span "01016288" at bounding box center [176, 512] width 165 height 14
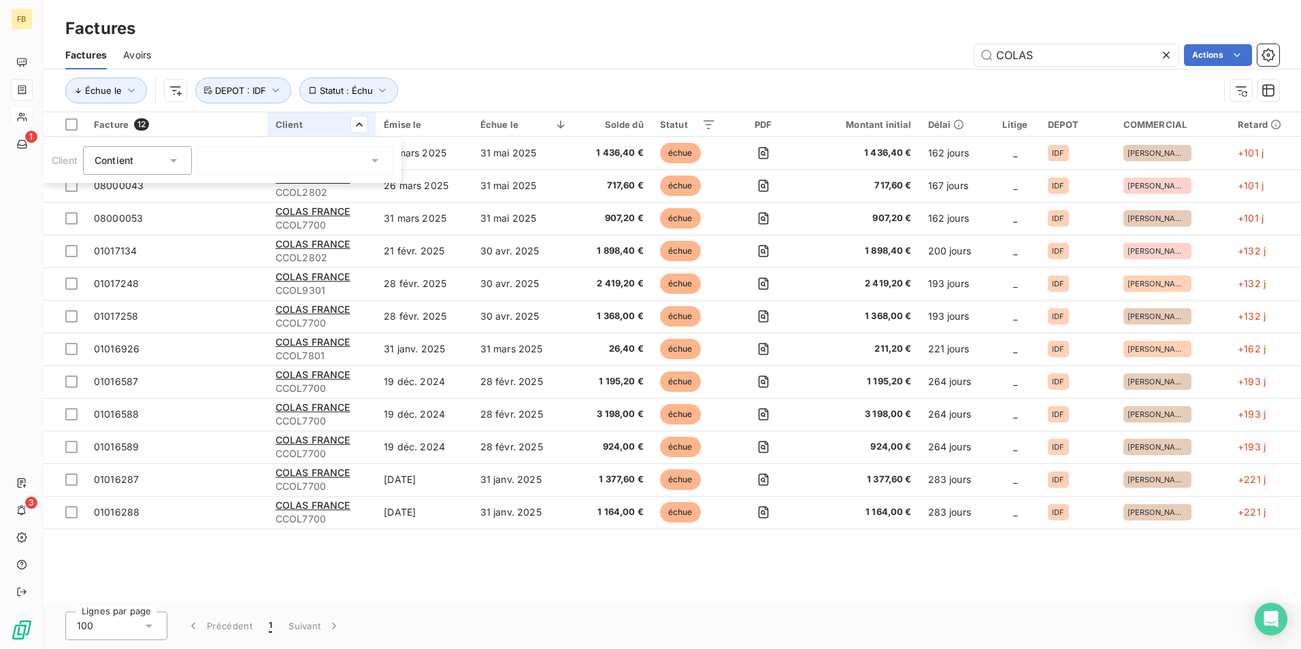
click at [311, 167] on div at bounding box center [295, 160] width 196 height 29
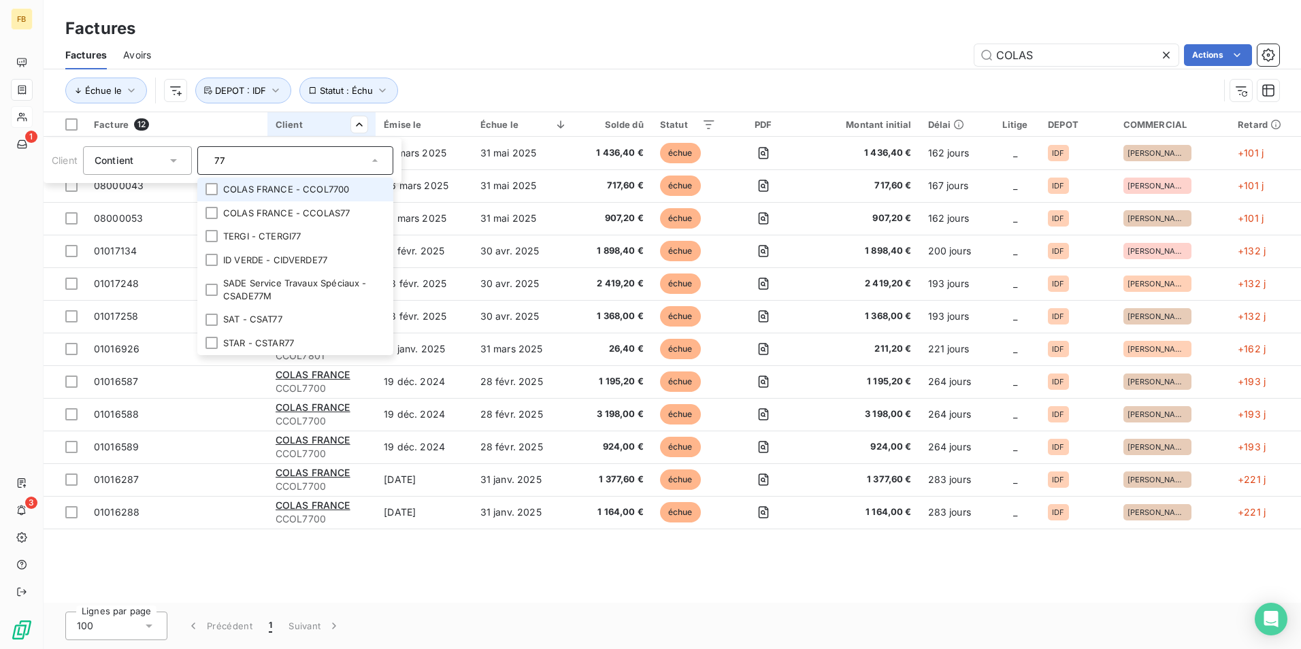
type input "77"
click at [312, 190] on li "COLAS FRANCE - CCOL7700" at bounding box center [295, 190] width 196 height 24
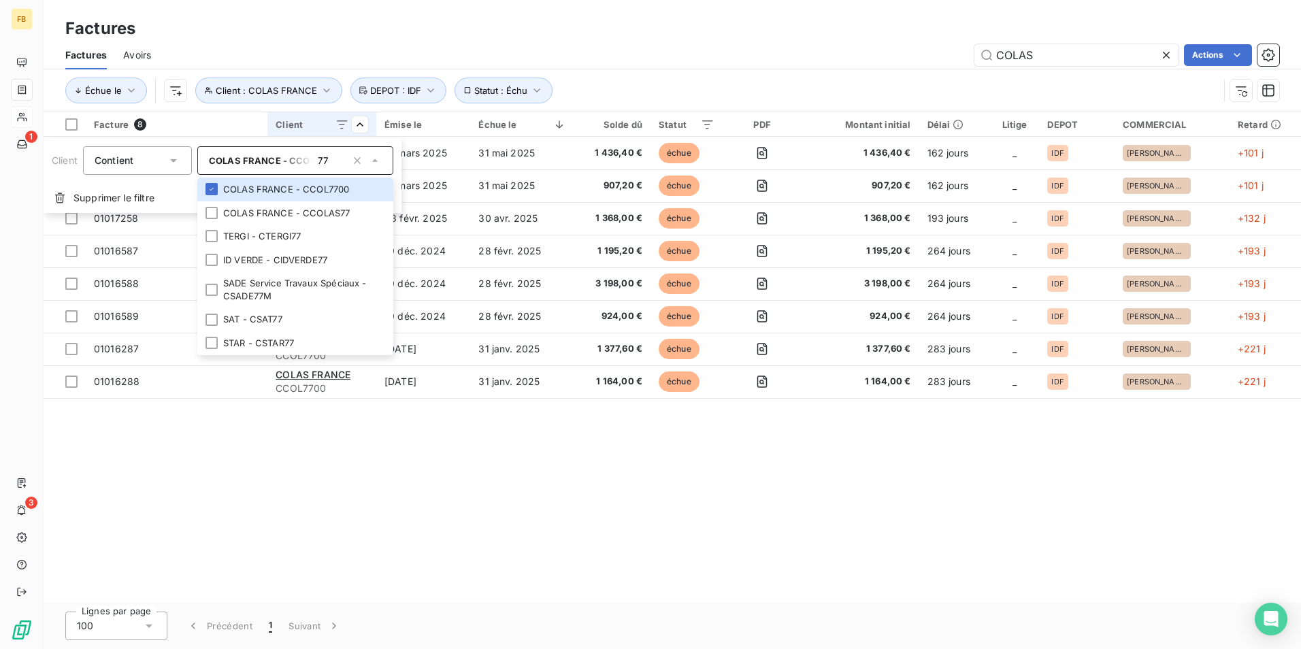
click at [403, 478] on html "FB 1 3 Factures Factures Avoirs COLAS Actions Échue le Client : COLAS FRANCE St…" at bounding box center [650, 324] width 1301 height 649
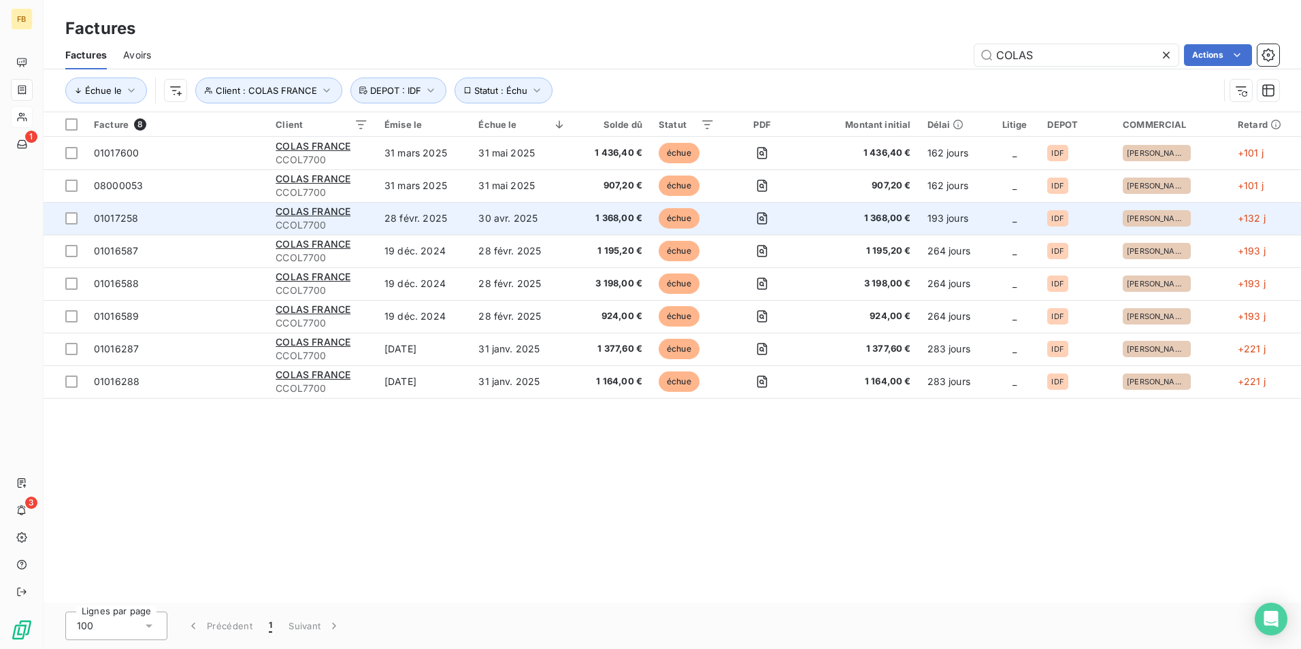
click at [444, 222] on td "28 févr. 2025" at bounding box center [423, 218] width 94 height 33
click at [378, 222] on td "28 févr. 2025" at bounding box center [423, 218] width 94 height 33
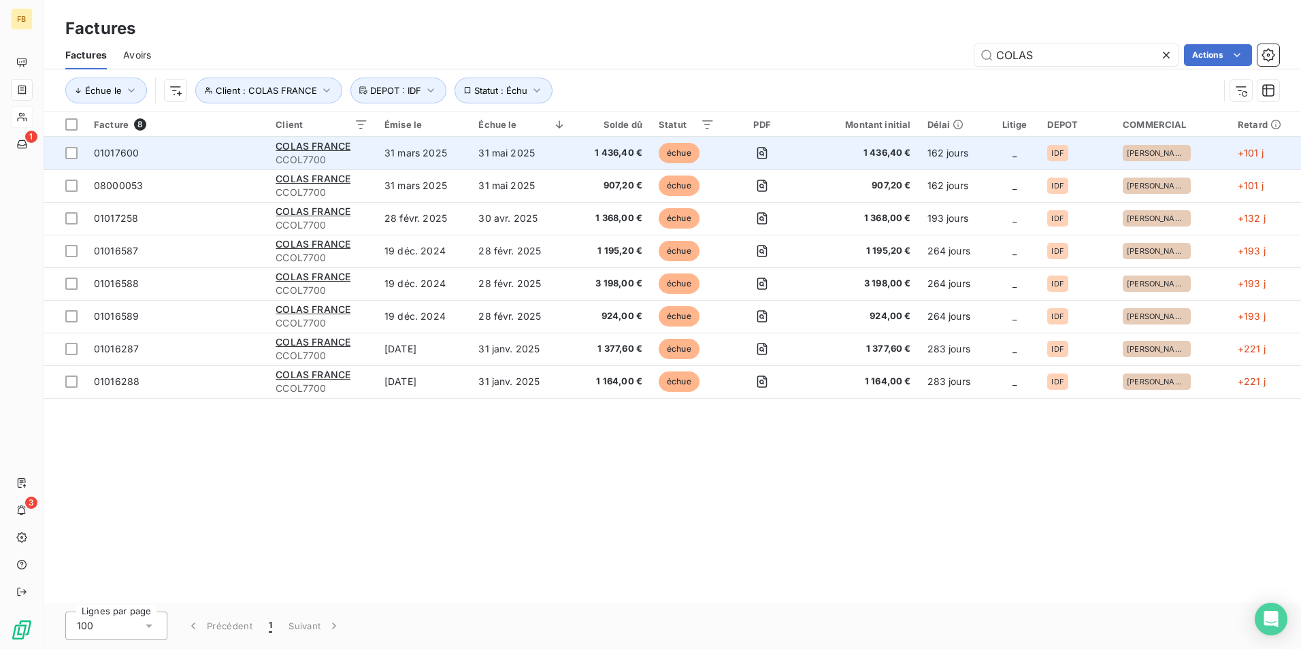
click at [435, 160] on td "31 mars 2025" at bounding box center [423, 153] width 94 height 33
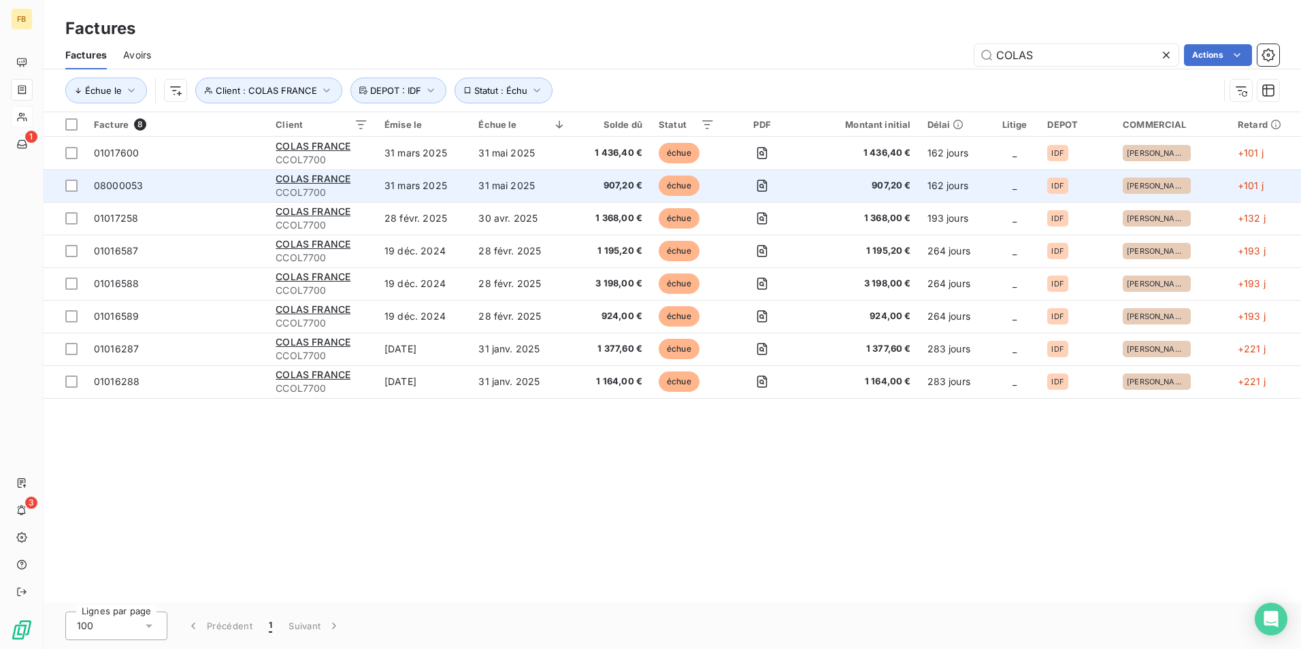
click at [170, 180] on span "08000053" at bounding box center [176, 186] width 165 height 14
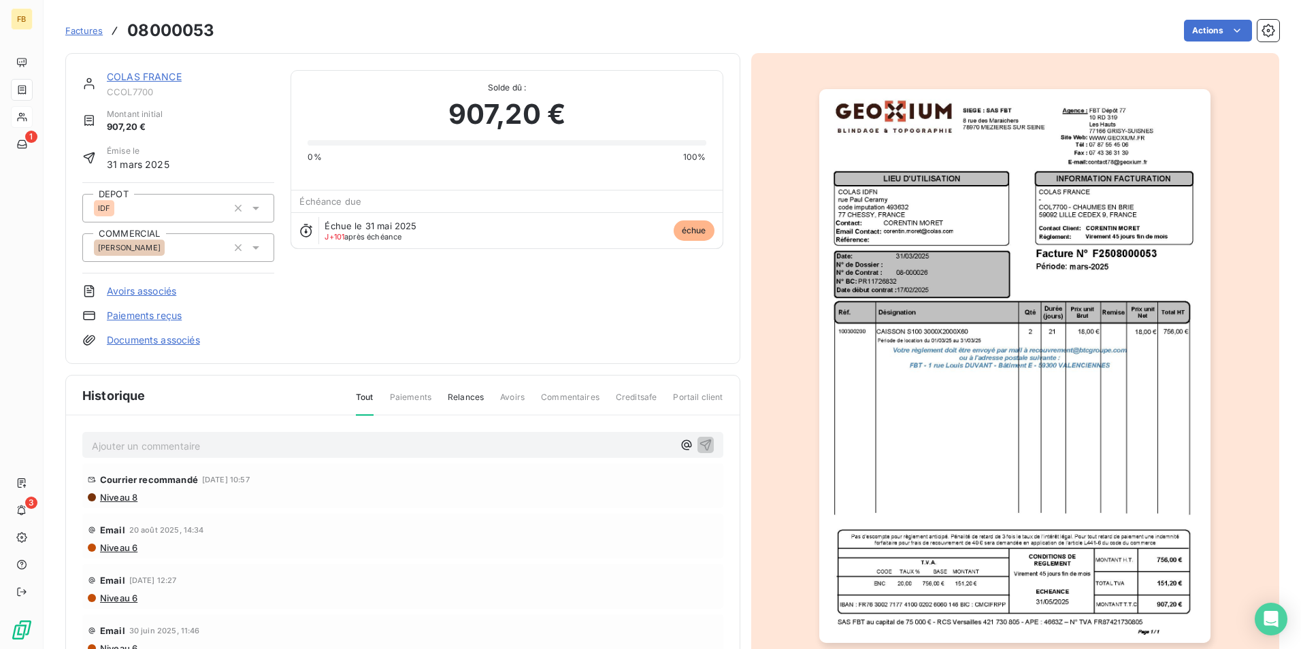
click at [356, 444] on p "Ajouter un commentaire ﻿" at bounding box center [382, 445] width 581 height 17
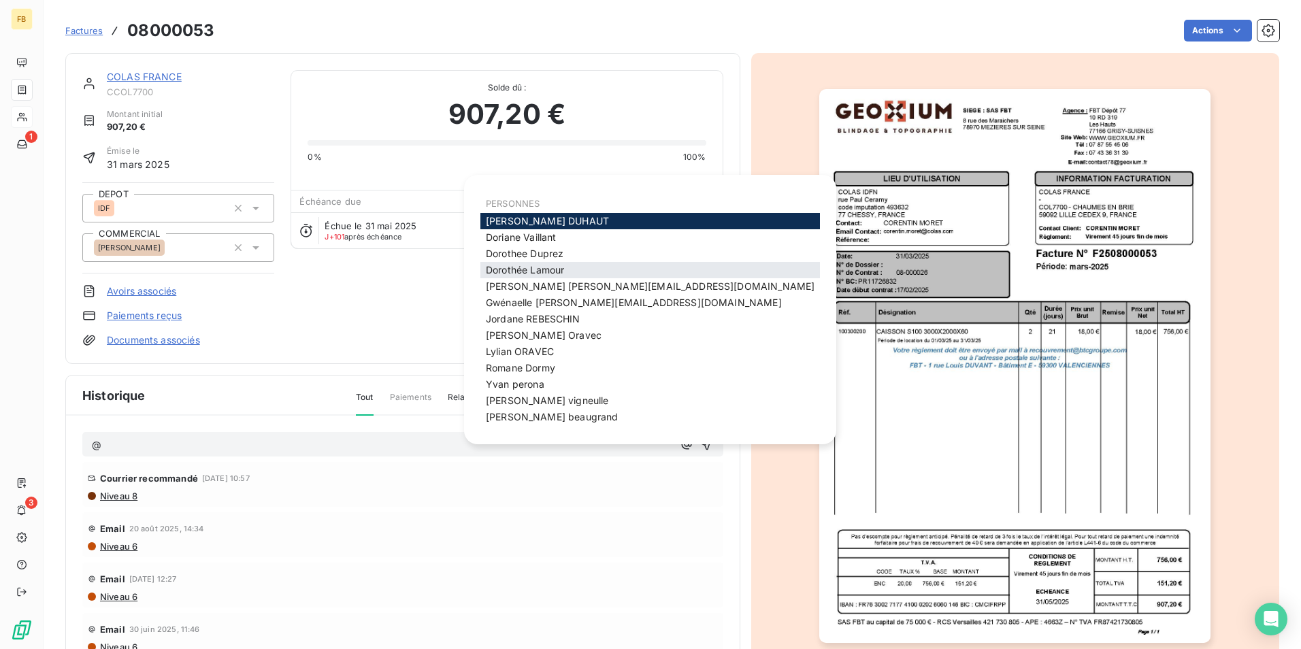
click at [496, 270] on span "[PERSON_NAME]" at bounding box center [525, 270] width 78 height 12
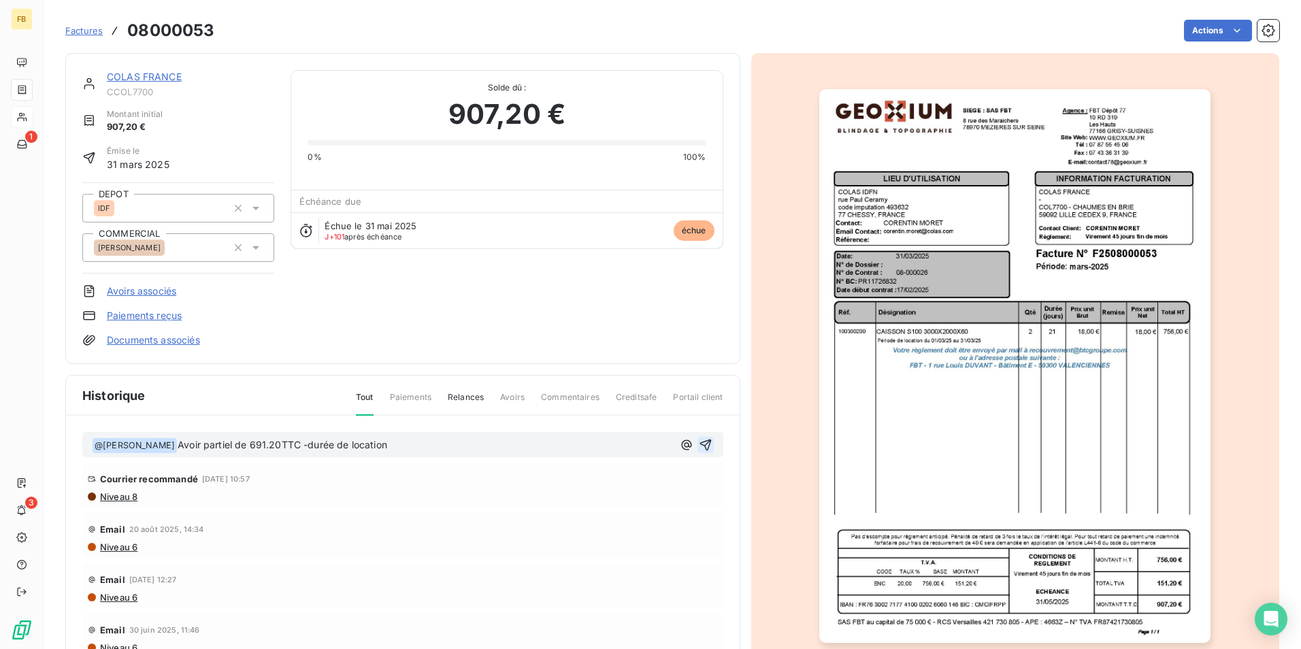
click at [697, 439] on button "button" at bounding box center [705, 445] width 16 height 16
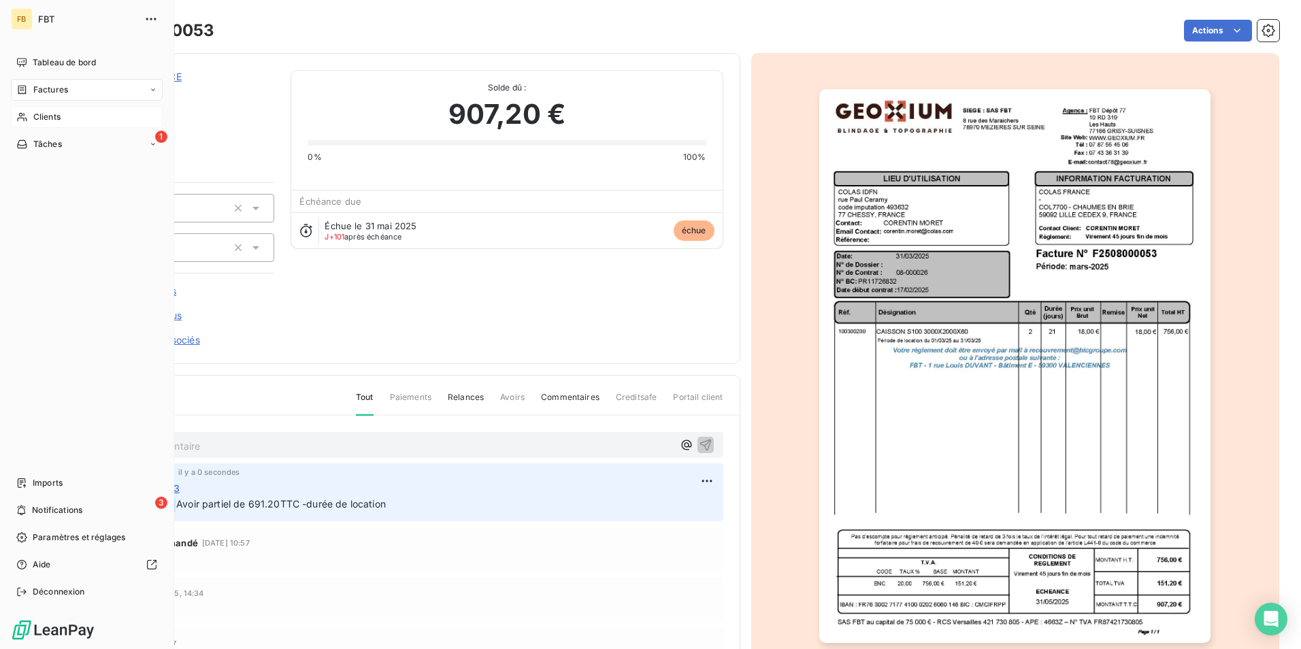
click at [20, 90] on icon at bounding box center [22, 89] width 12 height 11
